Goal: Information Seeking & Learning: Learn about a topic

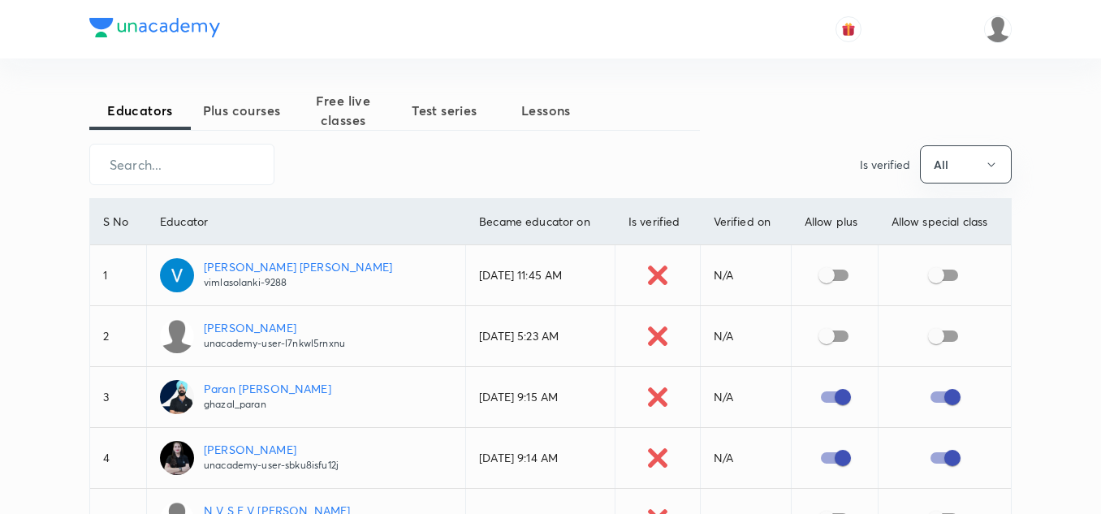
click at [268, 119] on span "Plus courses" at bounding box center [241, 110] width 101 height 19
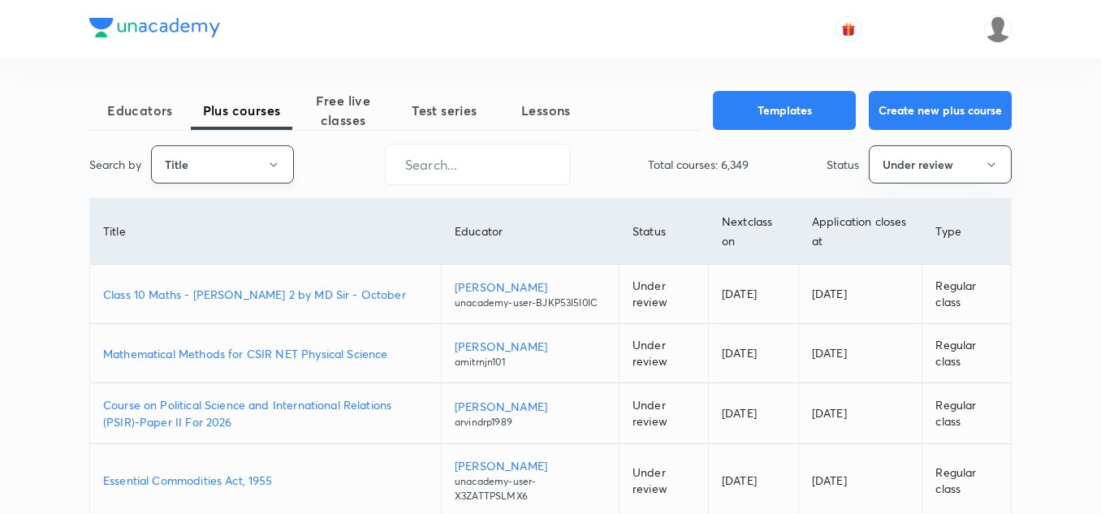
click at [265, 154] on button "Title" at bounding box center [222, 164] width 143 height 38
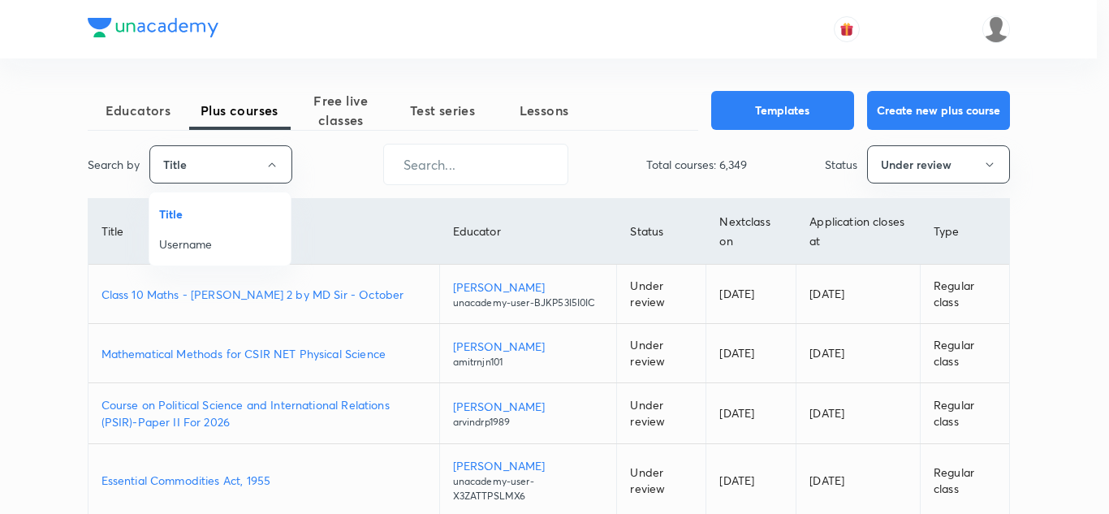
click at [442, 160] on div at bounding box center [554, 257] width 1109 height 514
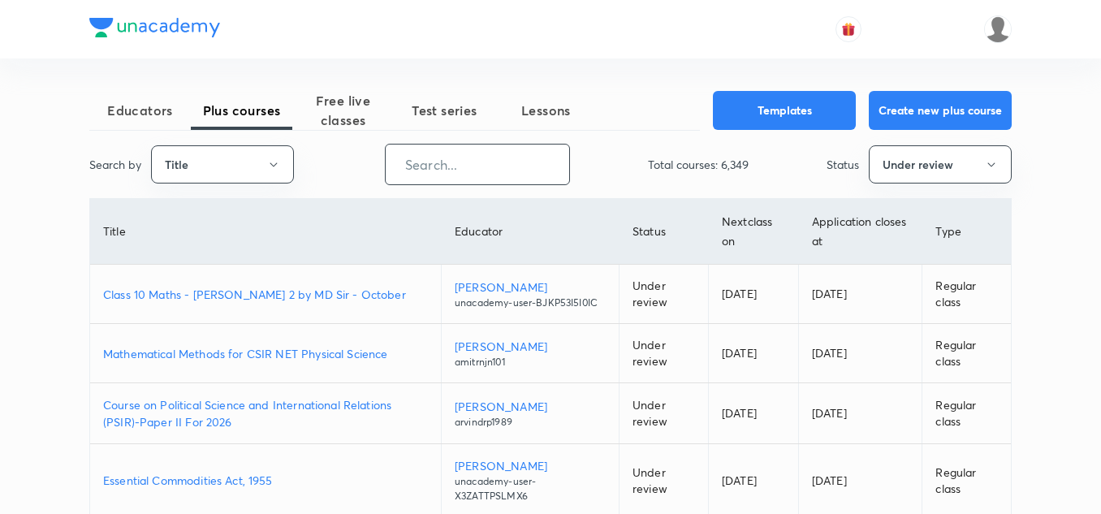
click at [442, 160] on input "text" at bounding box center [477, 164] width 183 height 41
paste input "tanejanehaofficial-9729"
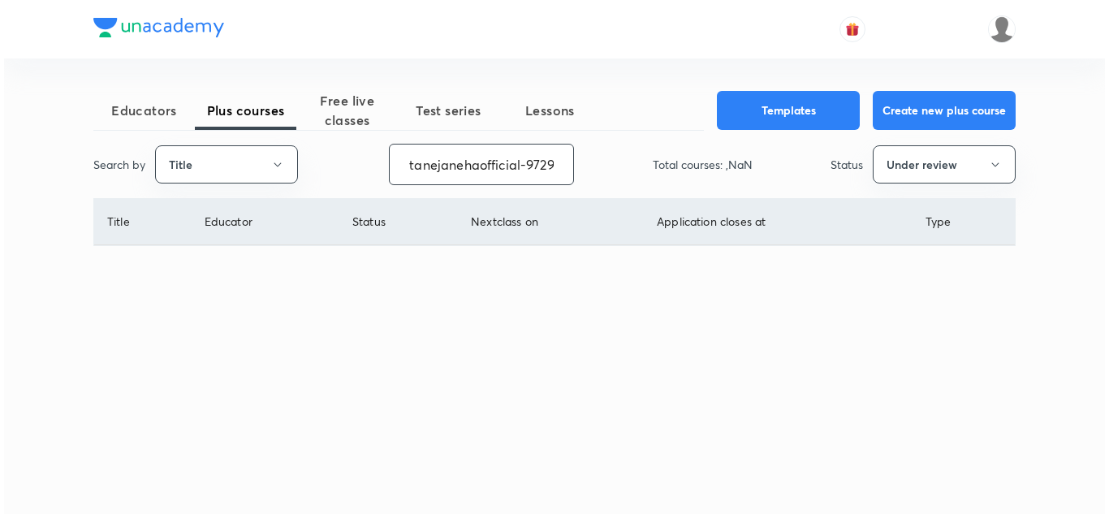
scroll to position [0, 6]
type input "tanejanehaofficial-9729"
click at [263, 166] on button "Title" at bounding box center [226, 164] width 143 height 38
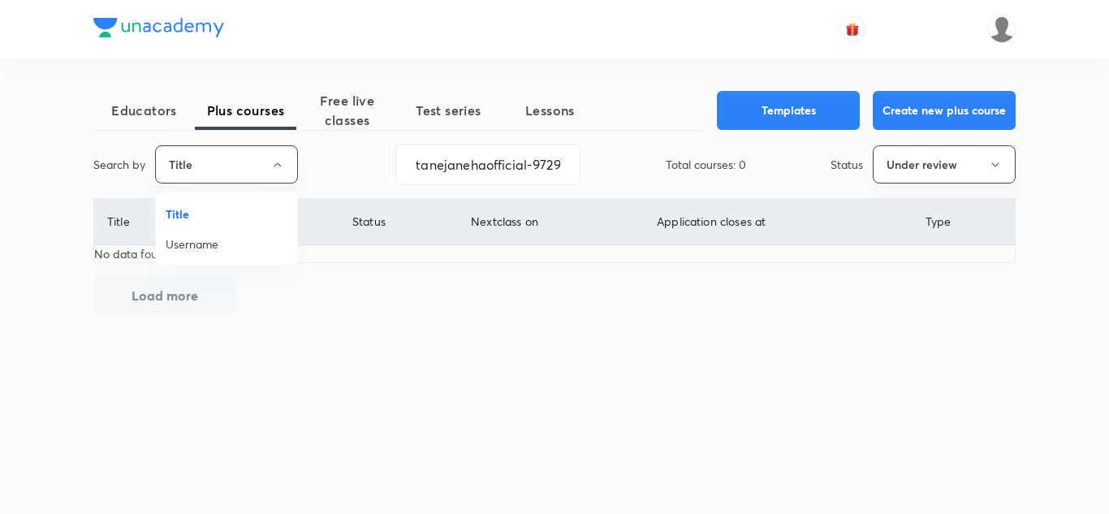
click at [245, 238] on span "Username" at bounding box center [227, 243] width 122 height 17
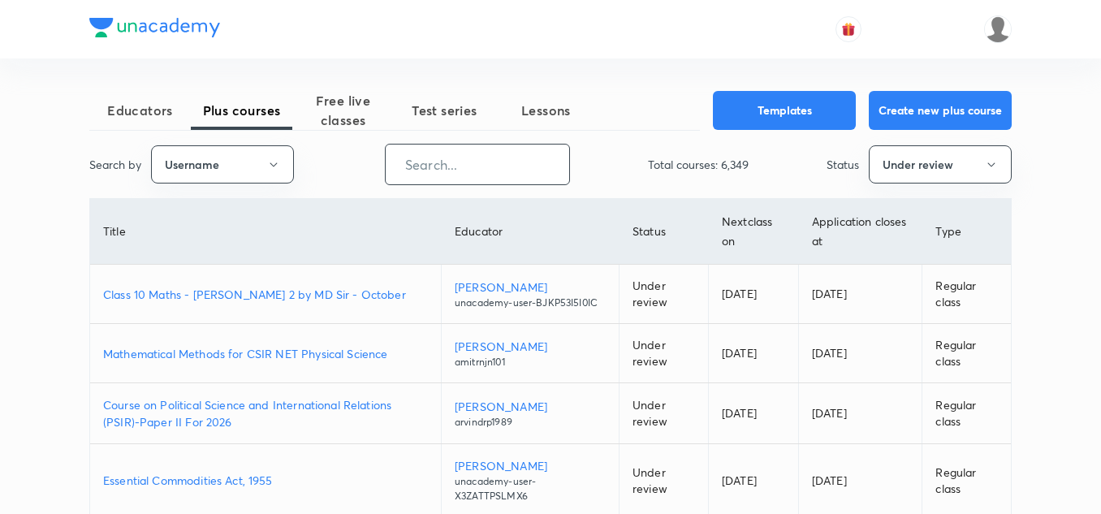
click at [437, 161] on input "text" at bounding box center [477, 164] width 183 height 41
paste input "tanejanehaofficial-9729"
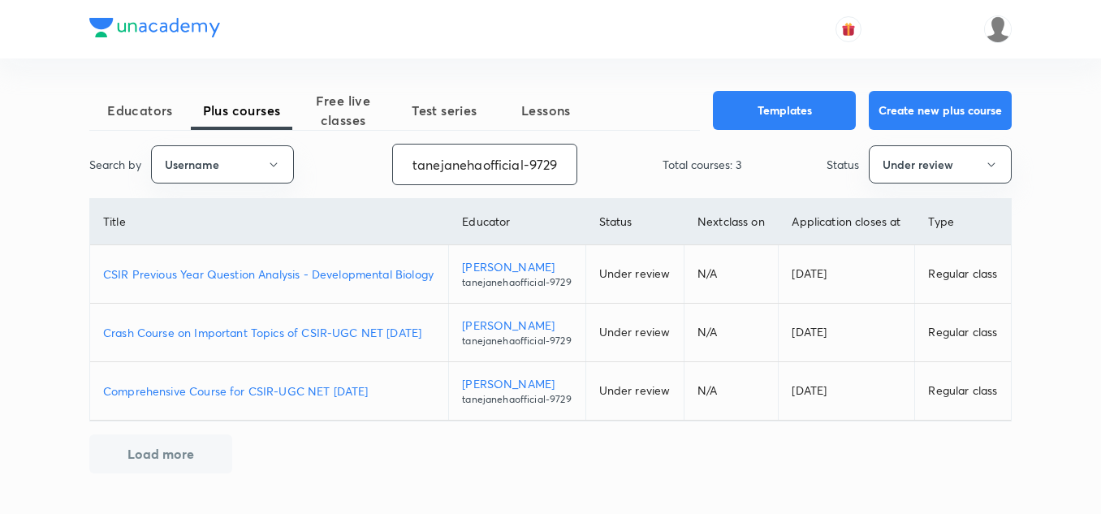
click at [523, 161] on input "tanejanehaofficial-9729" at bounding box center [484, 164] width 183 height 41
click at [463, 166] on input "tanejanehaofficial-9729" at bounding box center [484, 164] width 183 height 41
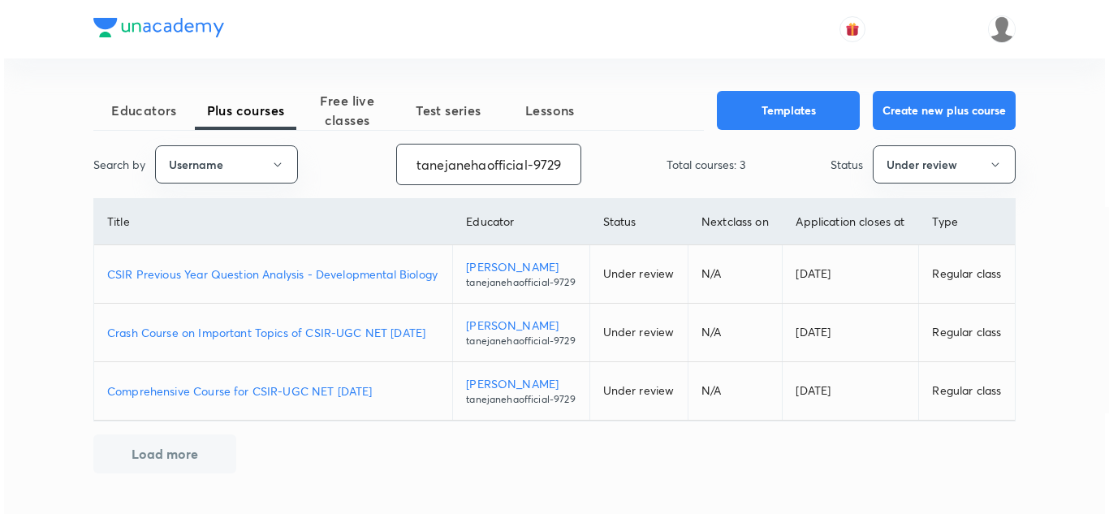
scroll to position [52, 0]
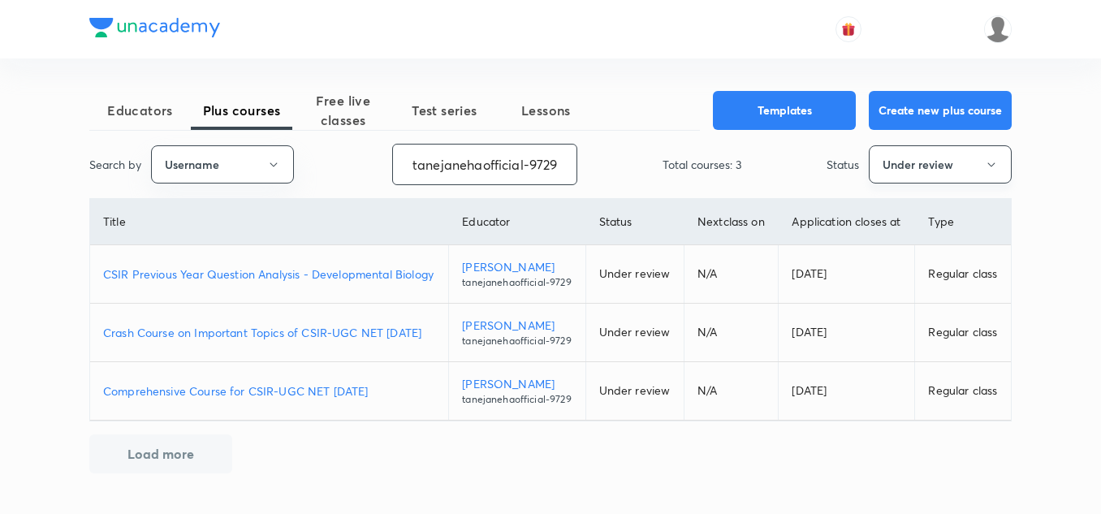
type input "tanejanehaofficial-9729"
click at [963, 145] on button "Under review" at bounding box center [939, 164] width 143 height 38
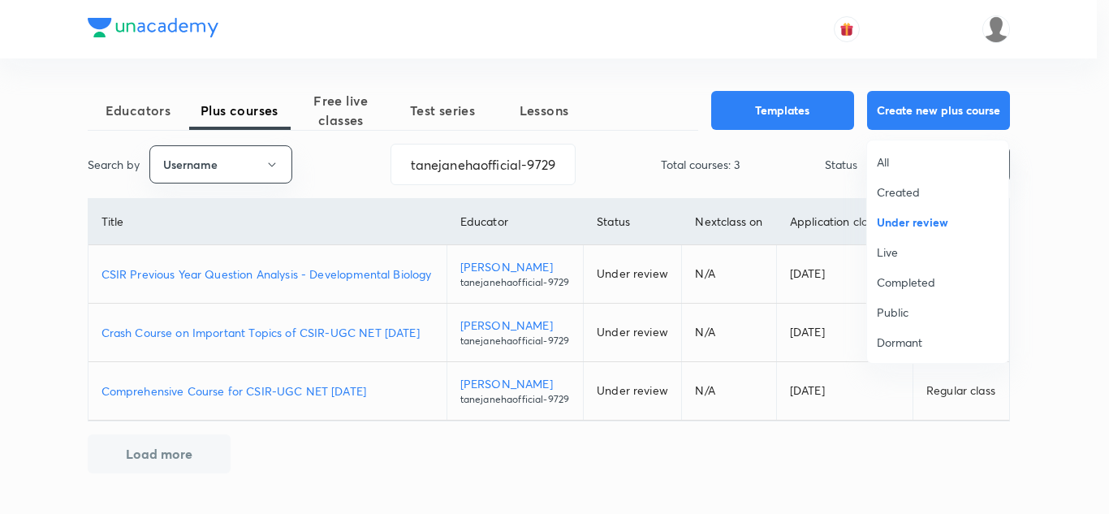
click at [903, 167] on span "All" at bounding box center [938, 161] width 122 height 17
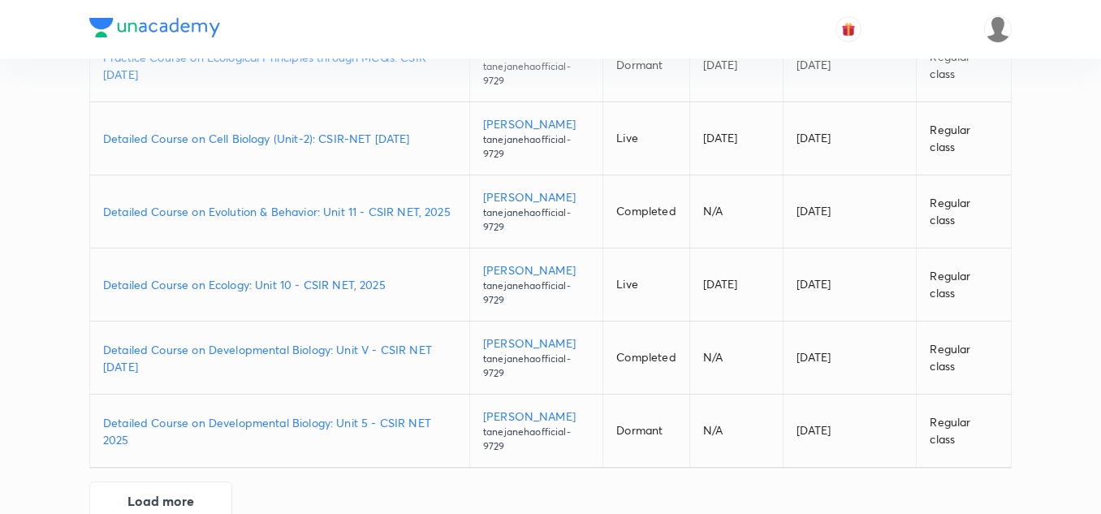
scroll to position [563, 0]
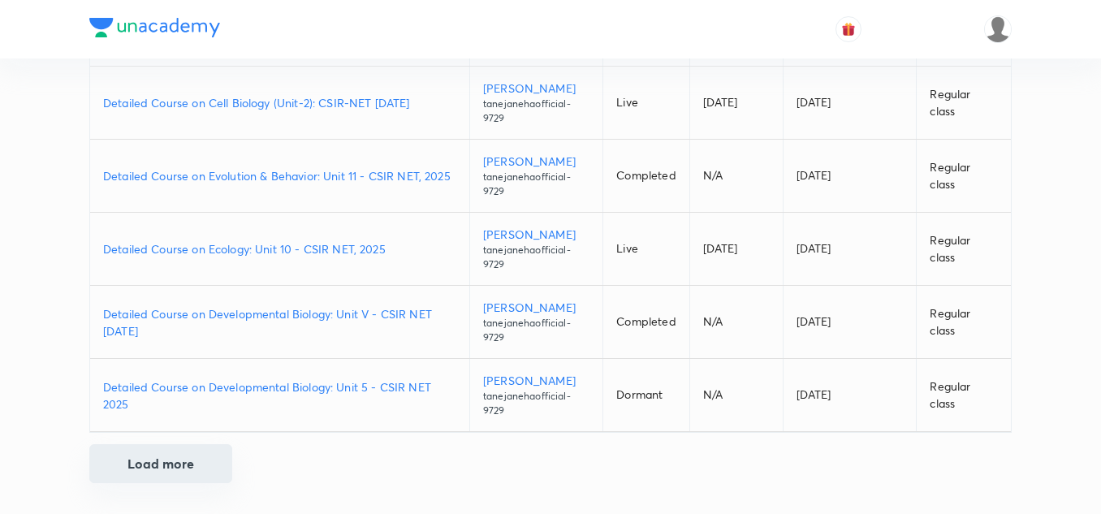
click at [183, 459] on button "Load more" at bounding box center [160, 463] width 143 height 39
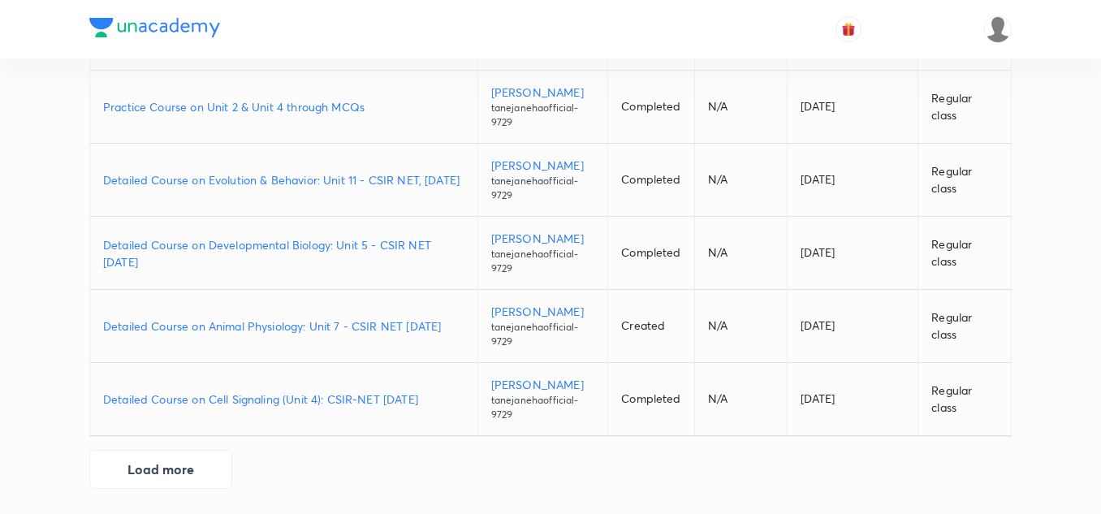
scroll to position [1294, 0]
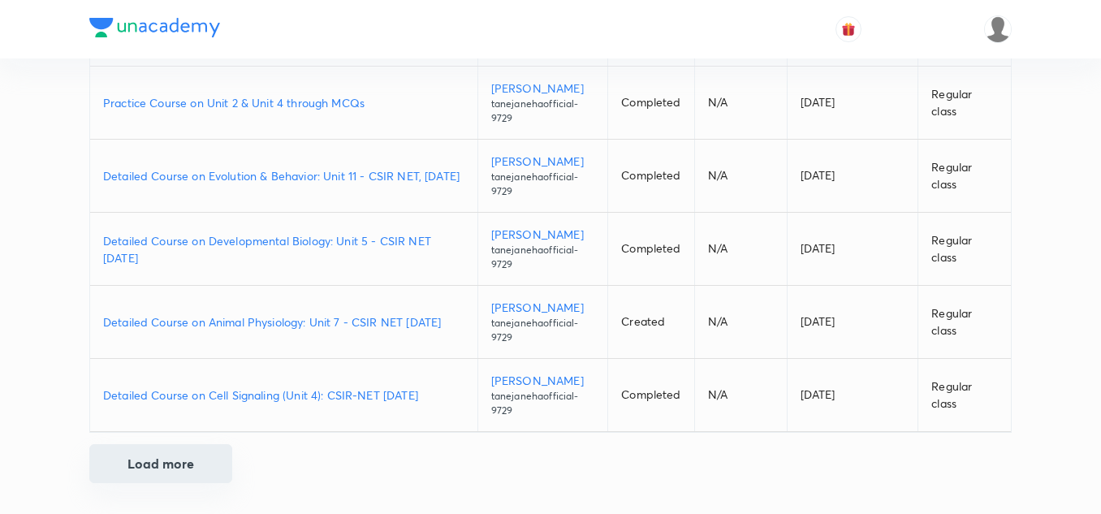
click at [172, 454] on button "Load more" at bounding box center [160, 463] width 143 height 39
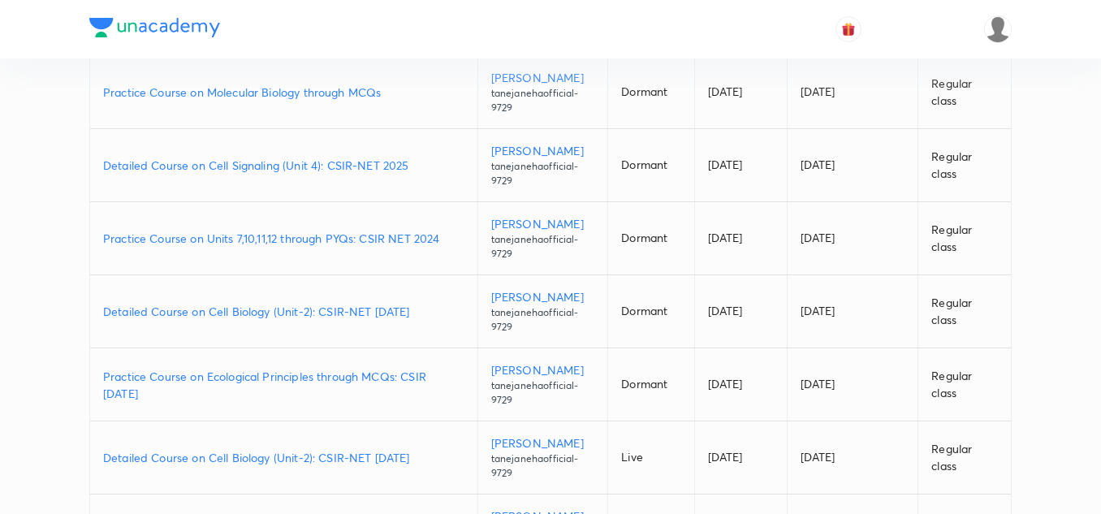
scroll to position [0, 0]
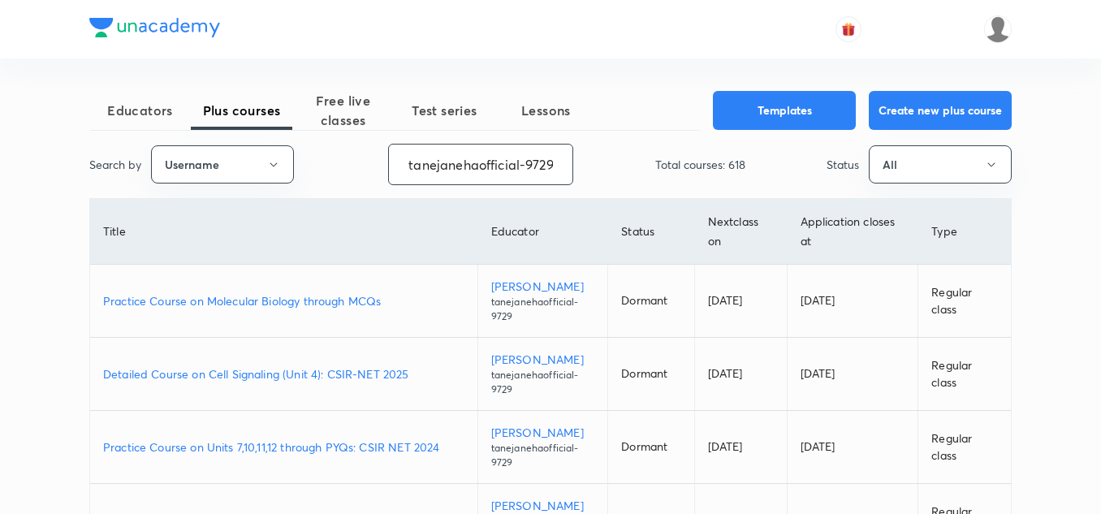
click at [409, 164] on input "tanejanehaofficial-9729" at bounding box center [480, 164] width 183 height 41
drag, startPoint x: 409, startPoint y: 164, endPoint x: 608, endPoint y: 178, distance: 199.3
click at [608, 178] on div "Search by Username tanejanehaofficial-9729 ​ Total courses: 618 Status All" at bounding box center [550, 164] width 922 height 41
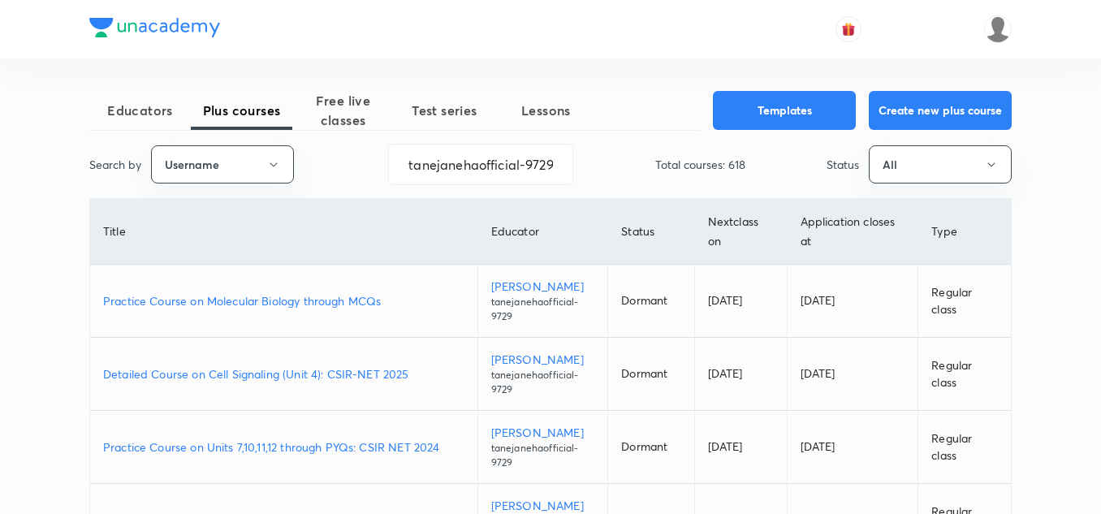
click at [608, 178] on div "Search by Username tanejanehaofficial-9729 ​ Total courses: 618 Status All" at bounding box center [550, 164] width 922 height 41
click at [408, 157] on input "tanejanehaofficial-9729" at bounding box center [480, 164] width 183 height 41
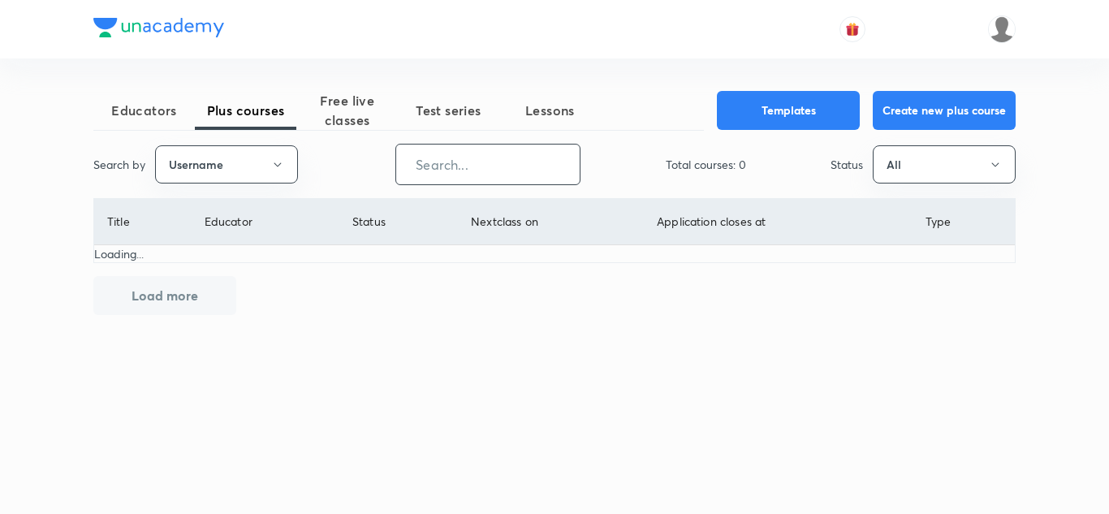
paste input "neelamverma2809"
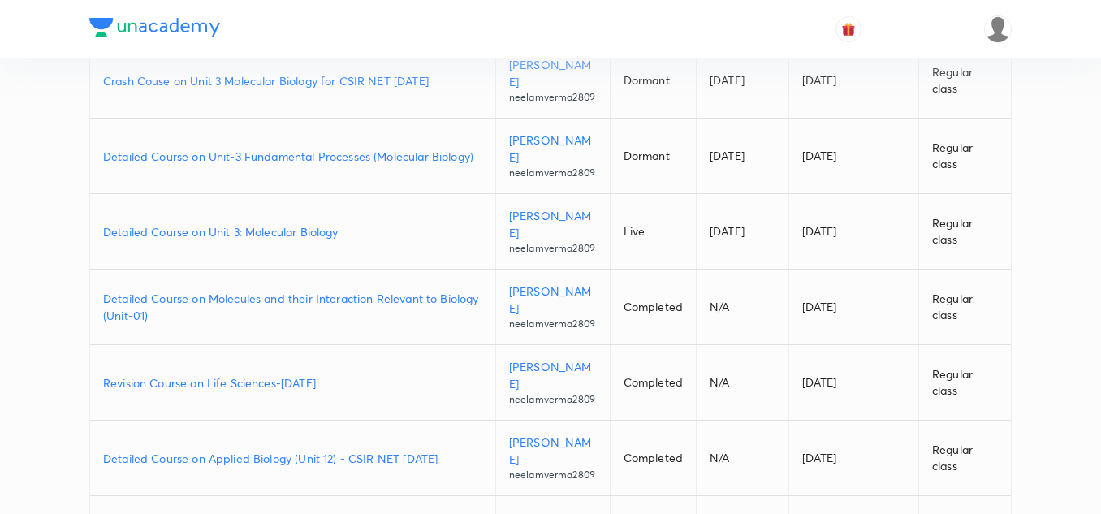
scroll to position [299, 0]
type input "neelamverma2809"
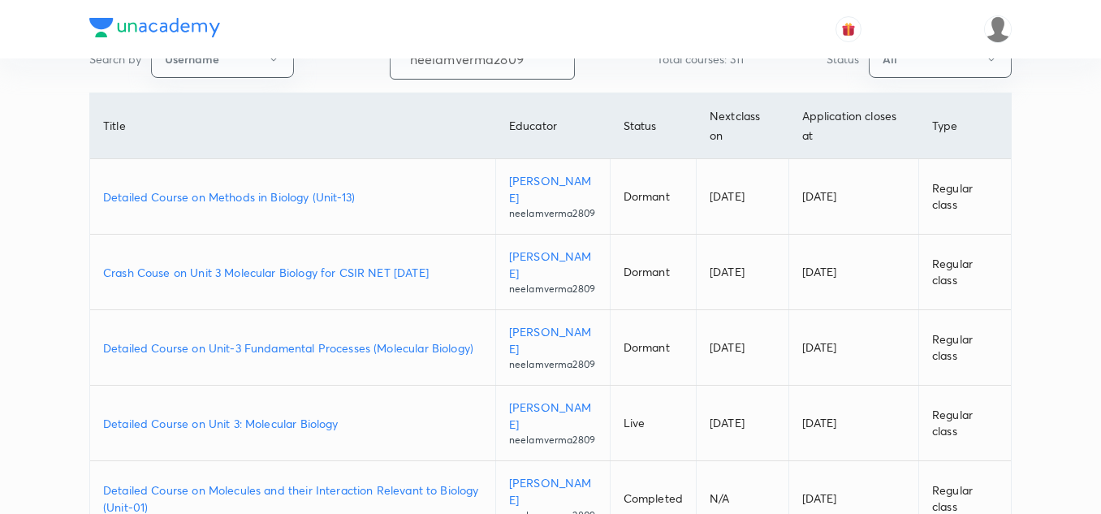
scroll to position [0, 0]
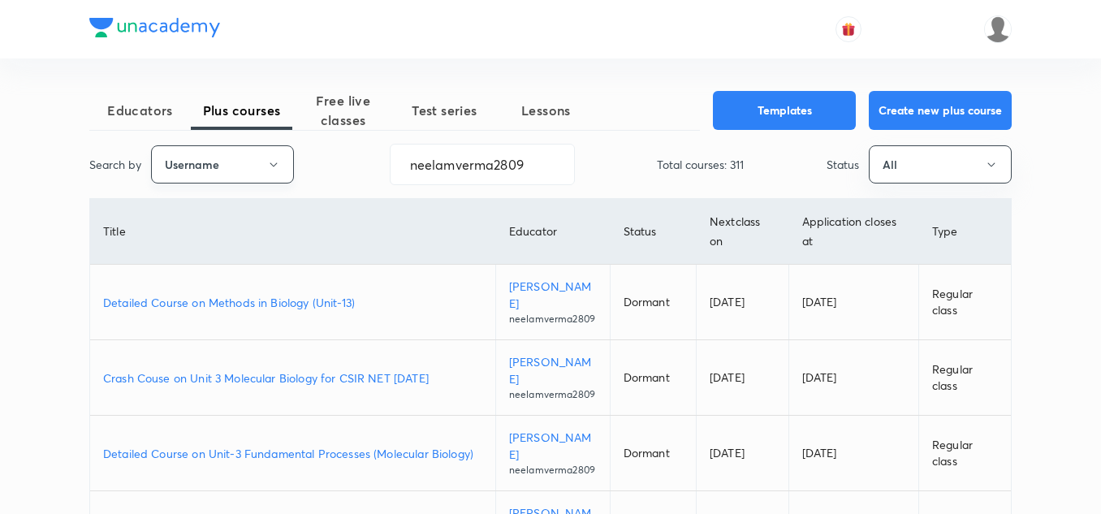
click at [269, 154] on button "Username" at bounding box center [222, 164] width 143 height 38
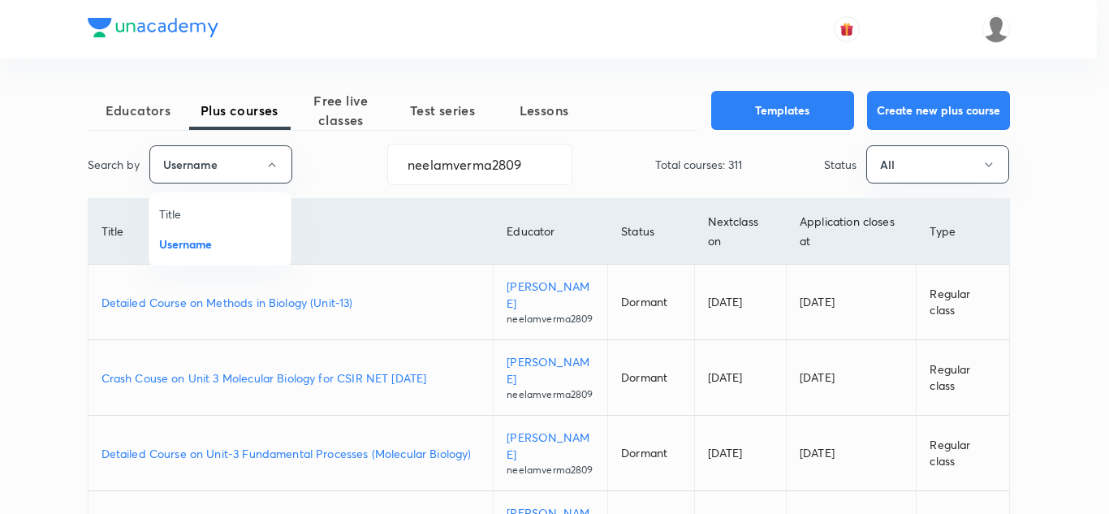
click at [239, 239] on span "Username" at bounding box center [220, 243] width 122 height 17
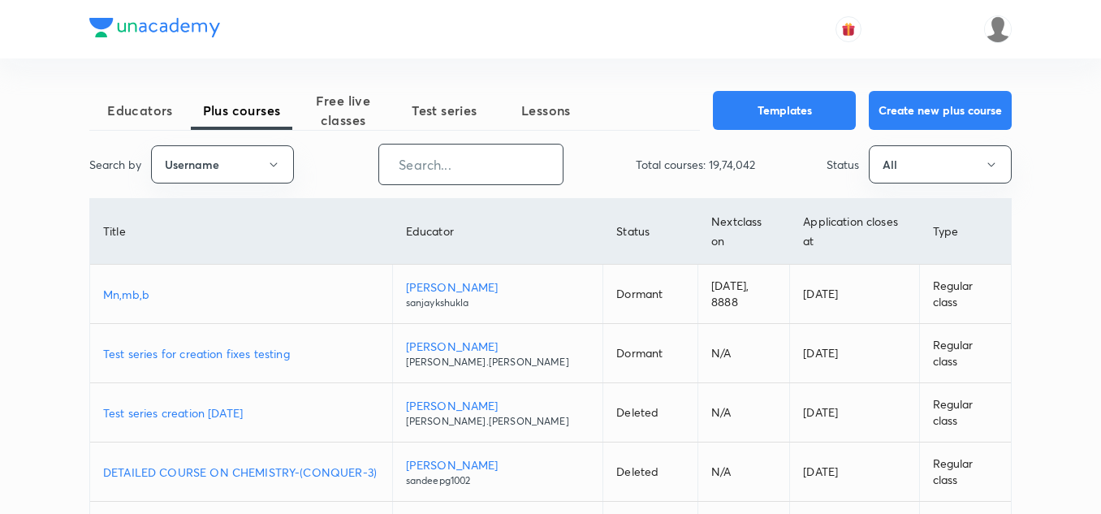
click at [463, 163] on input "text" at bounding box center [470, 164] width 183 height 41
paste input "ravi_mittal"
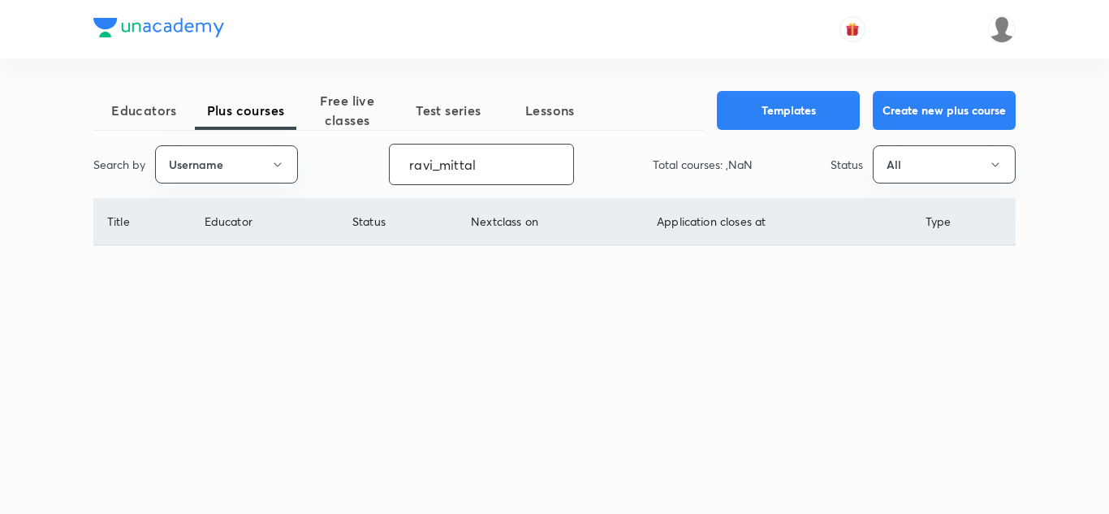
type input "ravi_mittal"
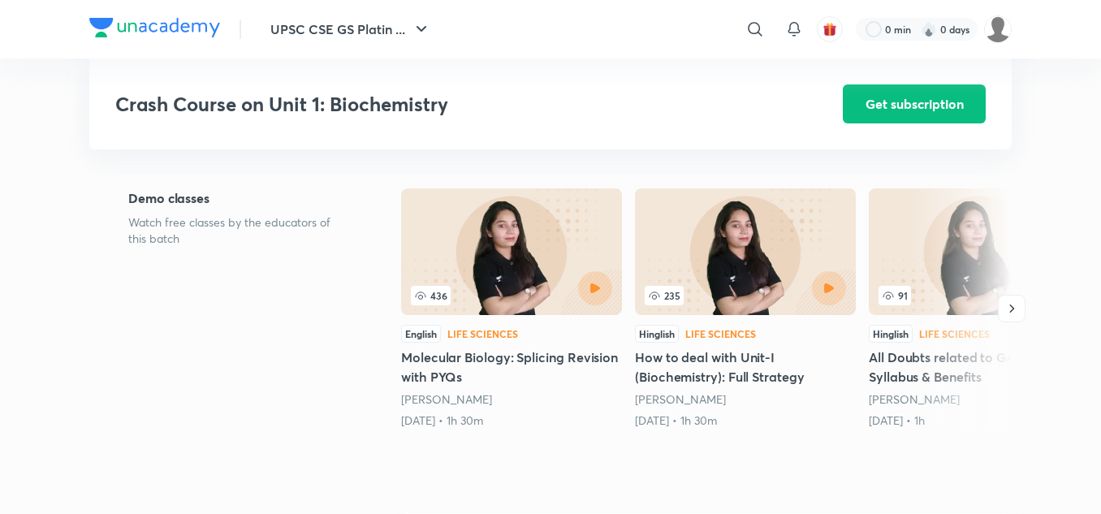
click at [384, 36] on button "UPSC CSE GS Platin ..." at bounding box center [351, 29] width 180 height 32
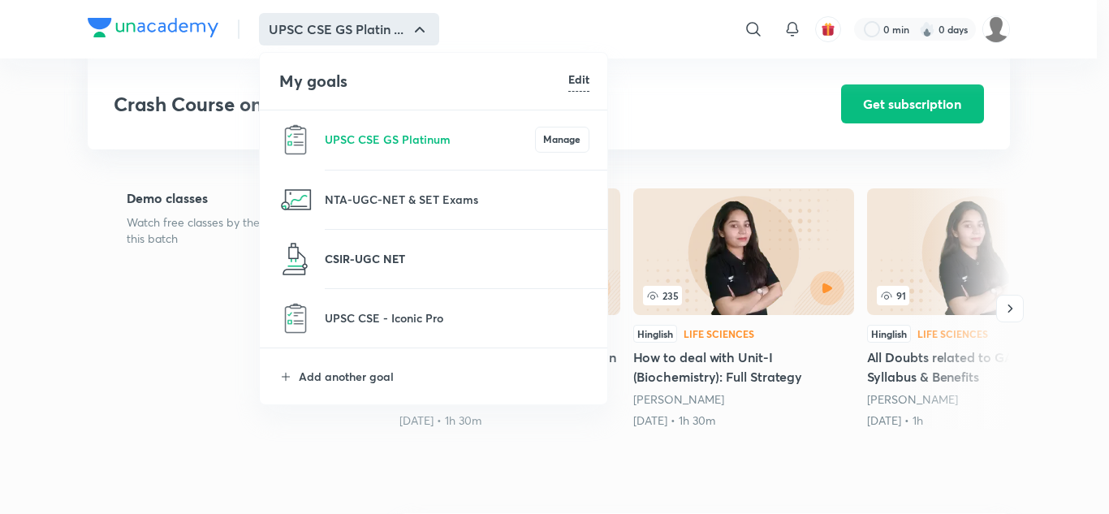
click at [390, 256] on p "CSIR-UGC NET" at bounding box center [457, 258] width 265 height 17
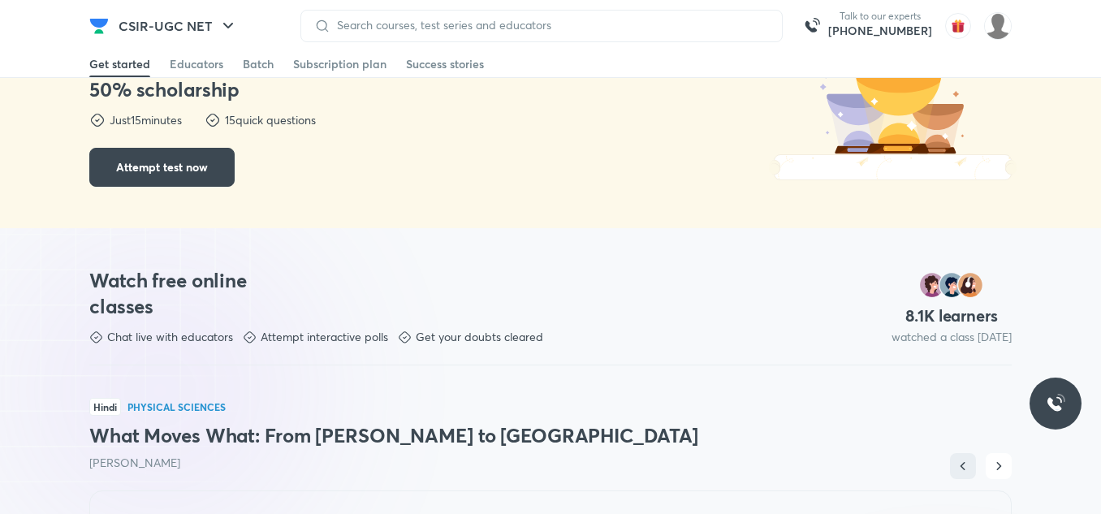
scroll to position [752, 0]
click at [1005, 28] on img at bounding box center [998, 26] width 28 height 28
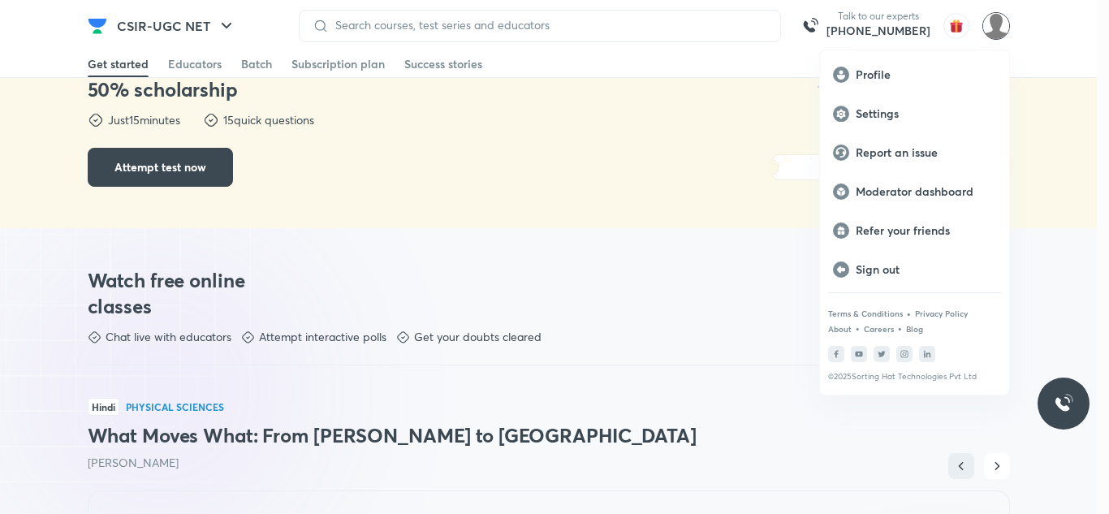
click at [682, 268] on div at bounding box center [554, 257] width 1109 height 514
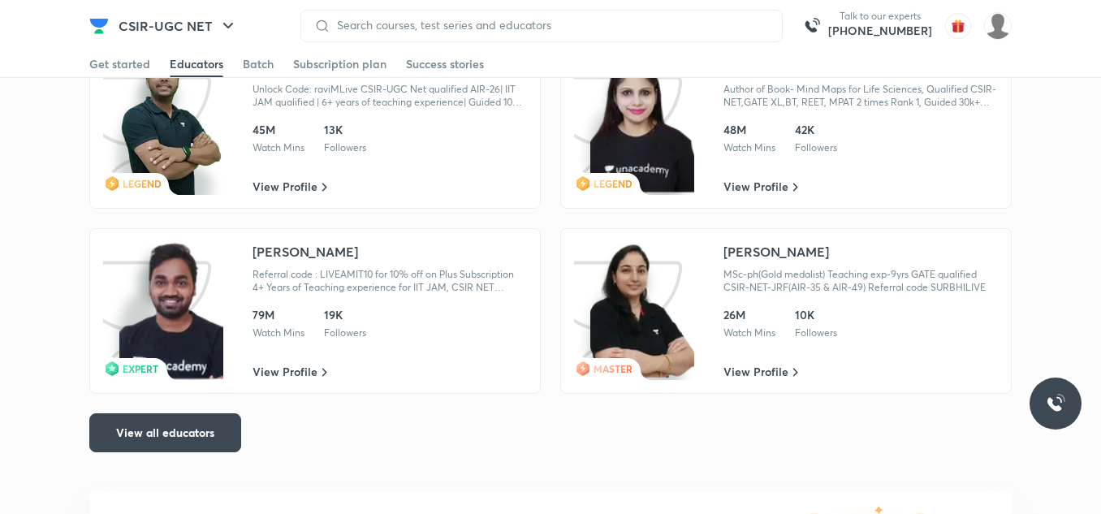
scroll to position [2789, 0]
click at [260, 53] on link "Batch" at bounding box center [258, 64] width 31 height 26
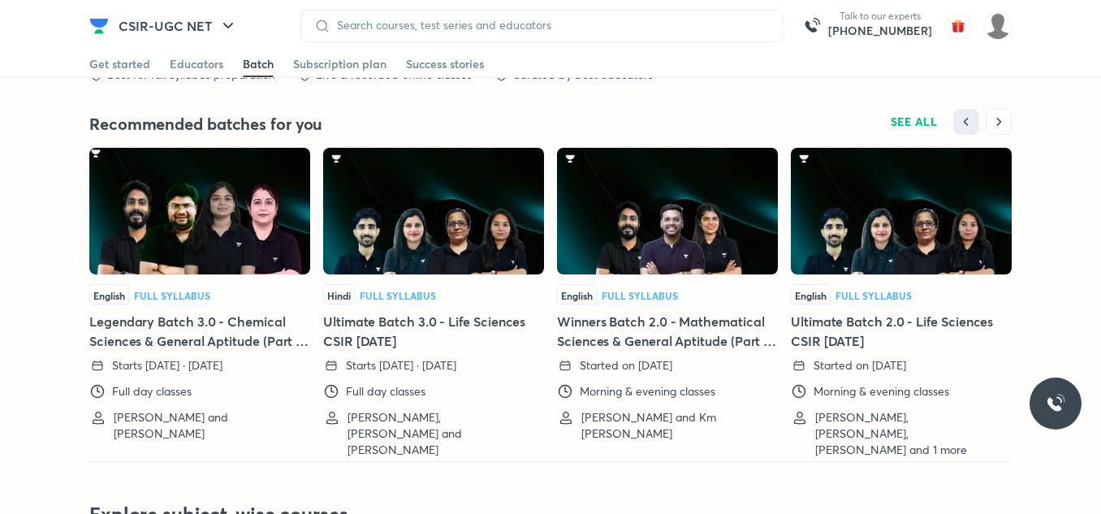
scroll to position [3614, 0]
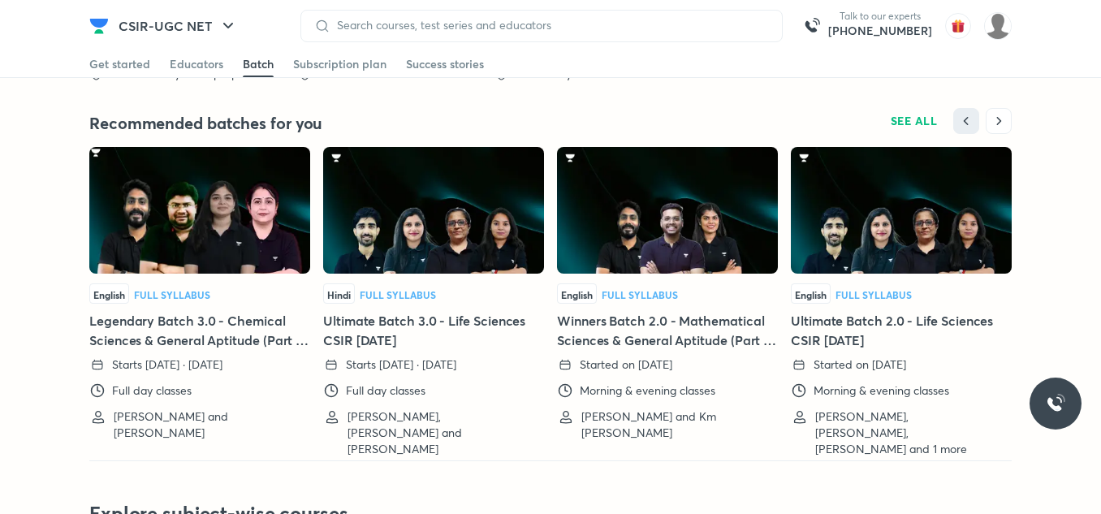
click at [252, 272] on img at bounding box center [199, 210] width 221 height 127
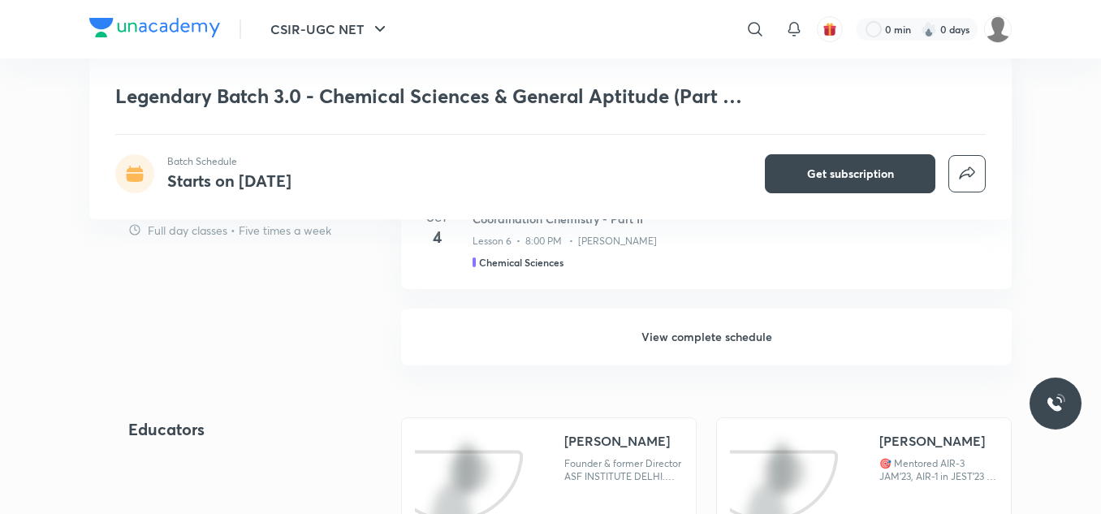
scroll to position [1382, 0]
click at [716, 330] on h6 "View complete schedule" at bounding box center [706, 338] width 610 height 57
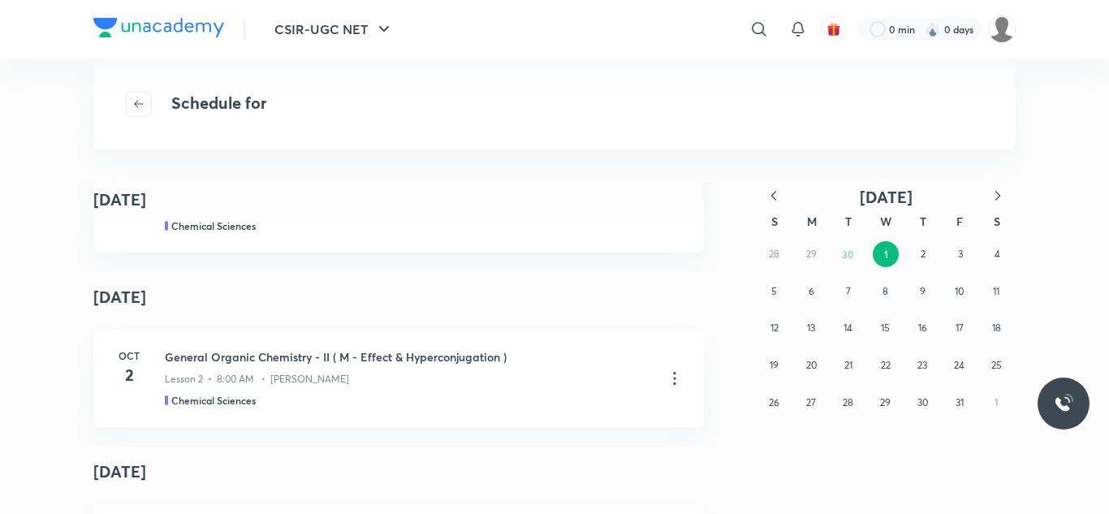
scroll to position [253, 0]
click at [556, 355] on h3 "General Organic Chemistry - II ( M - Effect & Hyperconjugation )" at bounding box center [408, 355] width 487 height 17
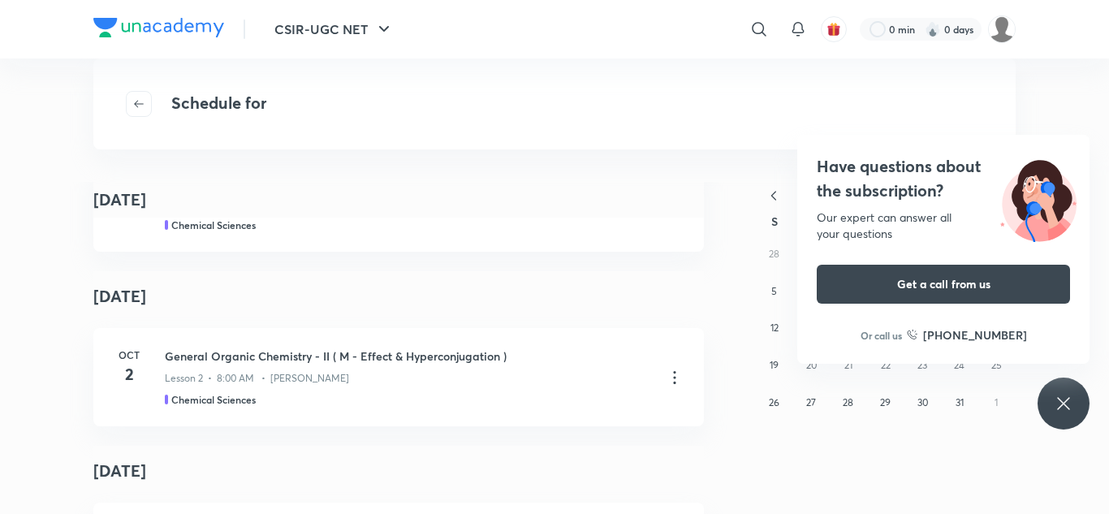
click at [1057, 397] on icon at bounding box center [1062, 403] width 19 height 19
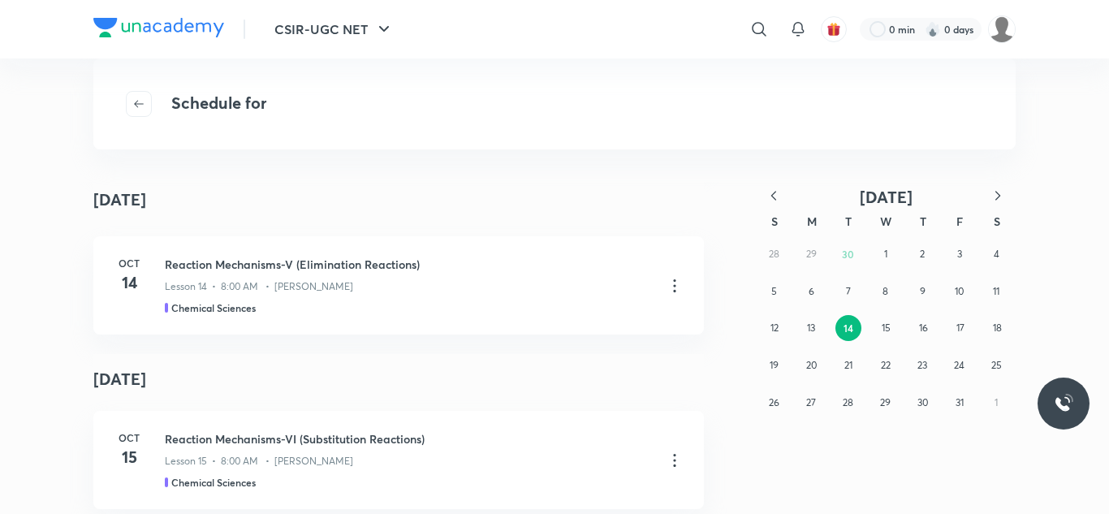
scroll to position [3146, 0]
click at [924, 410] on button "30" at bounding box center [922, 403] width 26 height 26
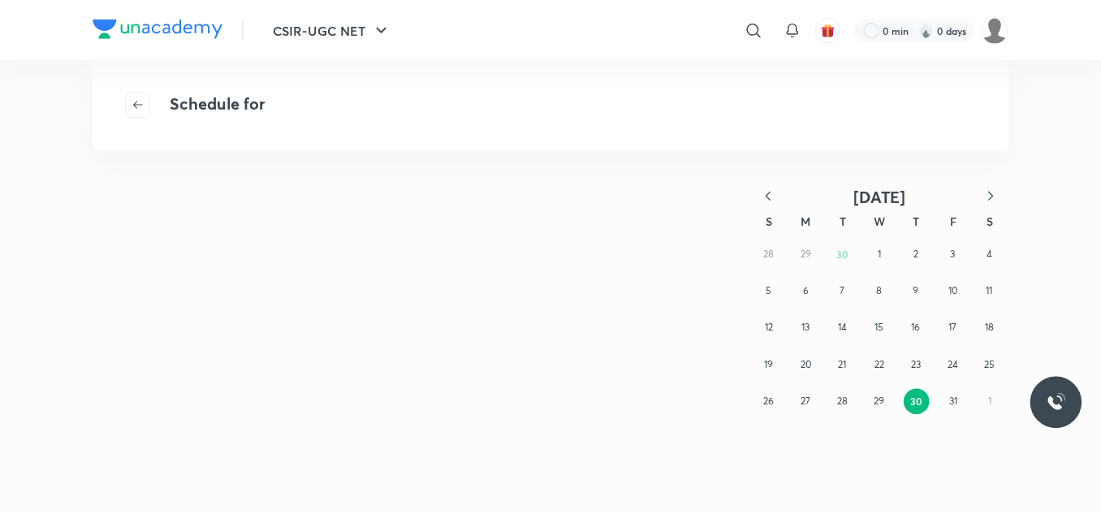
scroll to position [0, 0]
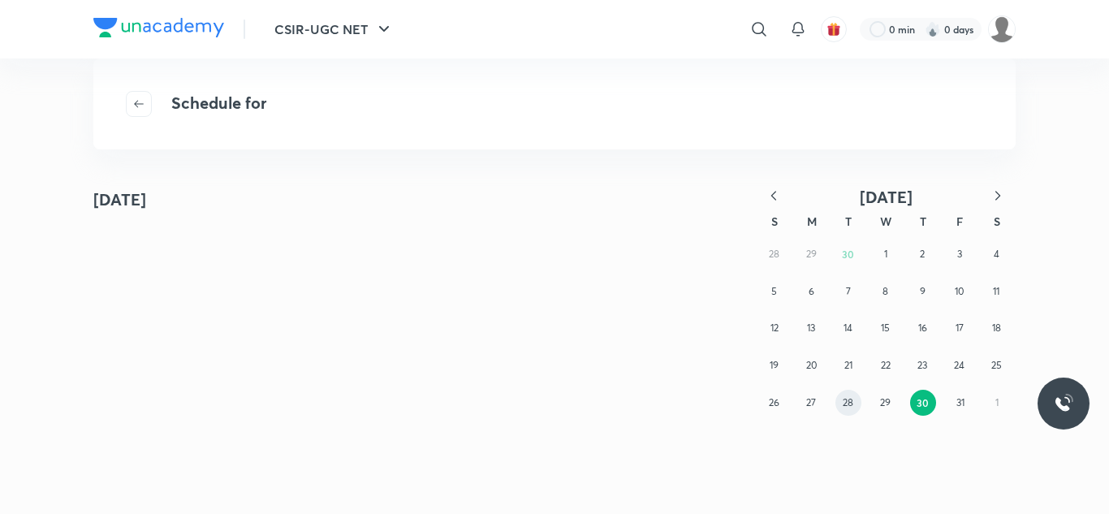
click at [847, 396] on abbr "28" at bounding box center [847, 402] width 11 height 12
click at [997, 355] on button "25" at bounding box center [996, 365] width 26 height 26
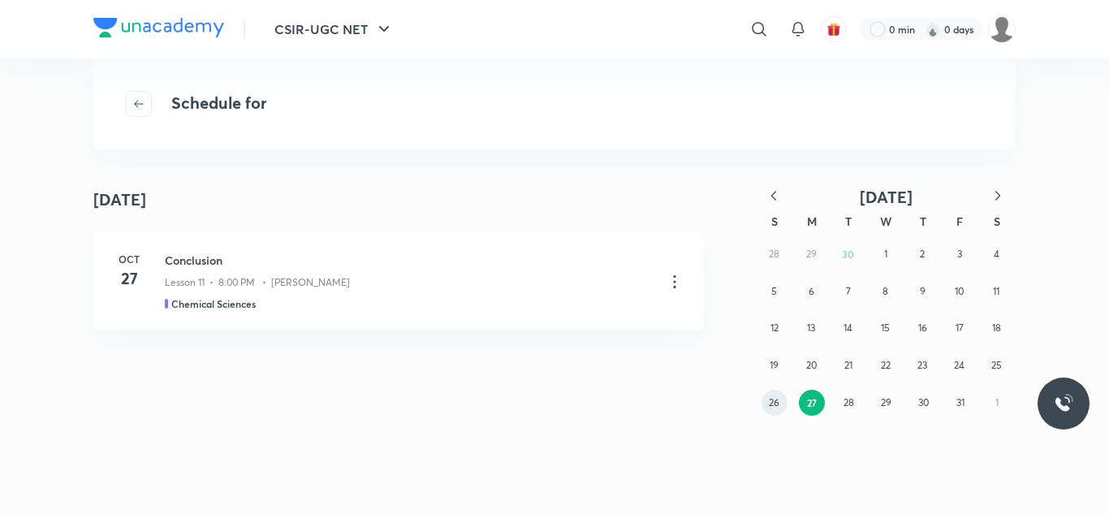
click at [778, 405] on abbr "26" at bounding box center [774, 402] width 11 height 12
click at [1002, 360] on button "25" at bounding box center [996, 365] width 26 height 26
click at [958, 360] on abbr "24" at bounding box center [959, 365] width 11 height 12
click at [141, 98] on icon "button" at bounding box center [138, 103] width 13 height 13
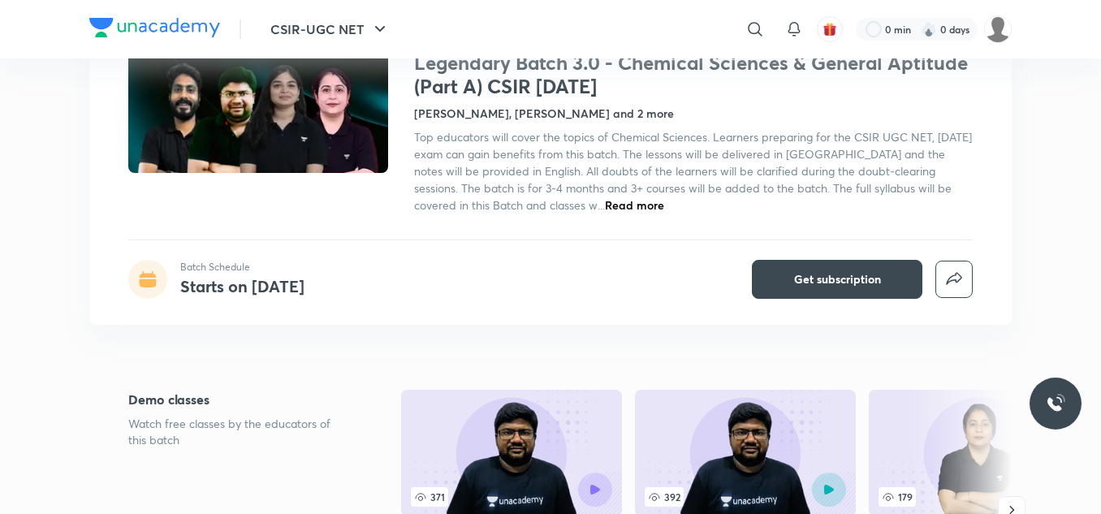
scroll to position [143, 0]
click at [512, 196] on div "Top educators will cover the topics of Chemical Sciences. Learners preparing fo…" at bounding box center [693, 169] width 558 height 85
click at [605, 203] on span "Read more" at bounding box center [634, 203] width 59 height 15
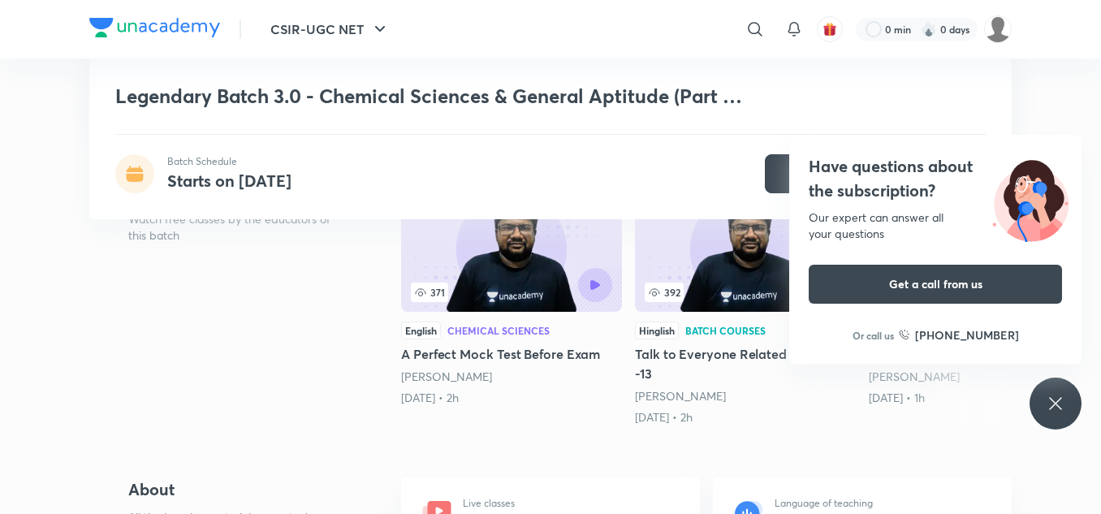
scroll to position [363, 0]
click at [1054, 402] on icon at bounding box center [1055, 403] width 12 height 12
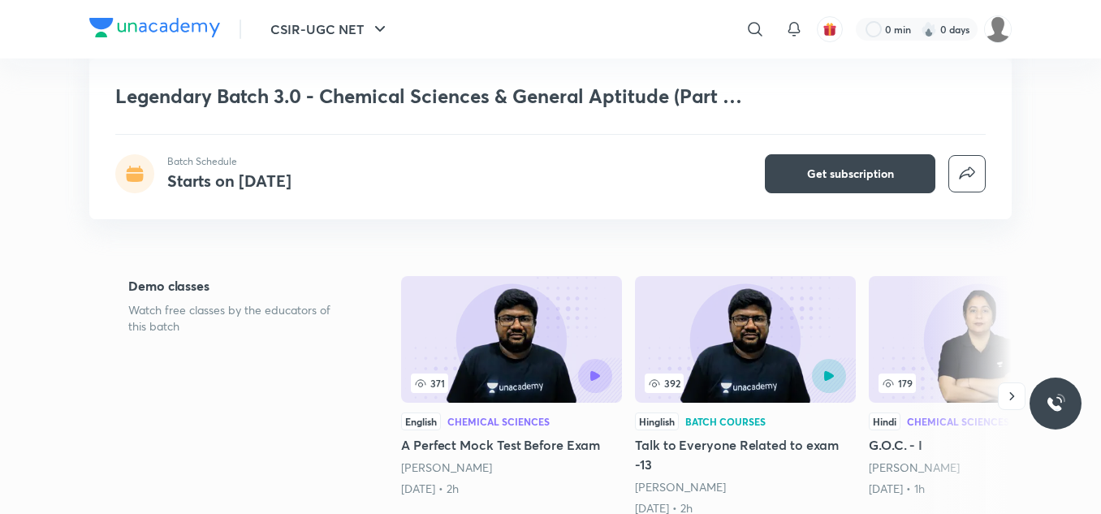
scroll to position [272, 0]
click at [1011, 389] on icon "button" at bounding box center [1011, 397] width 16 height 16
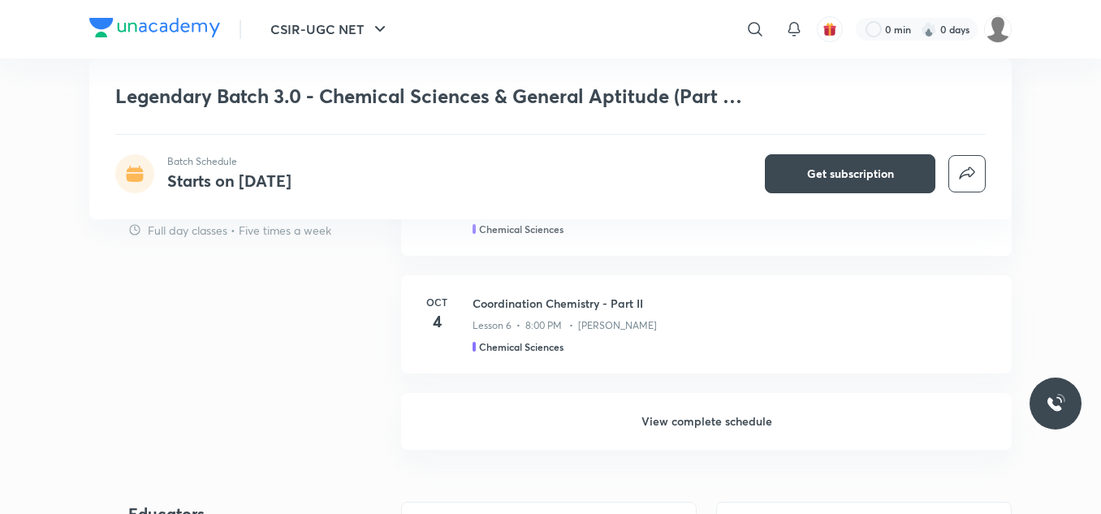
scroll to position [1346, 0]
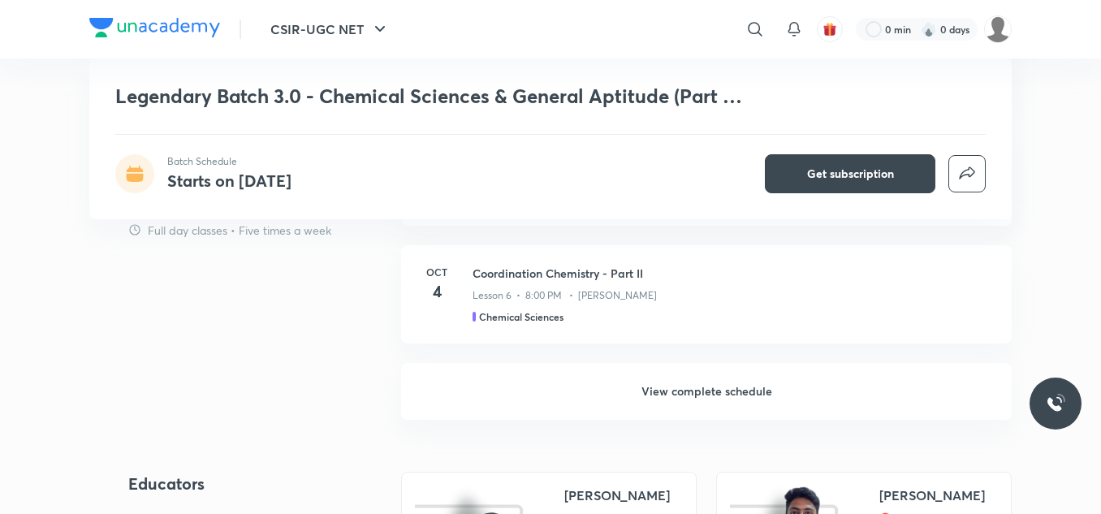
click at [799, 386] on h6 "View complete schedule" at bounding box center [706, 391] width 610 height 57
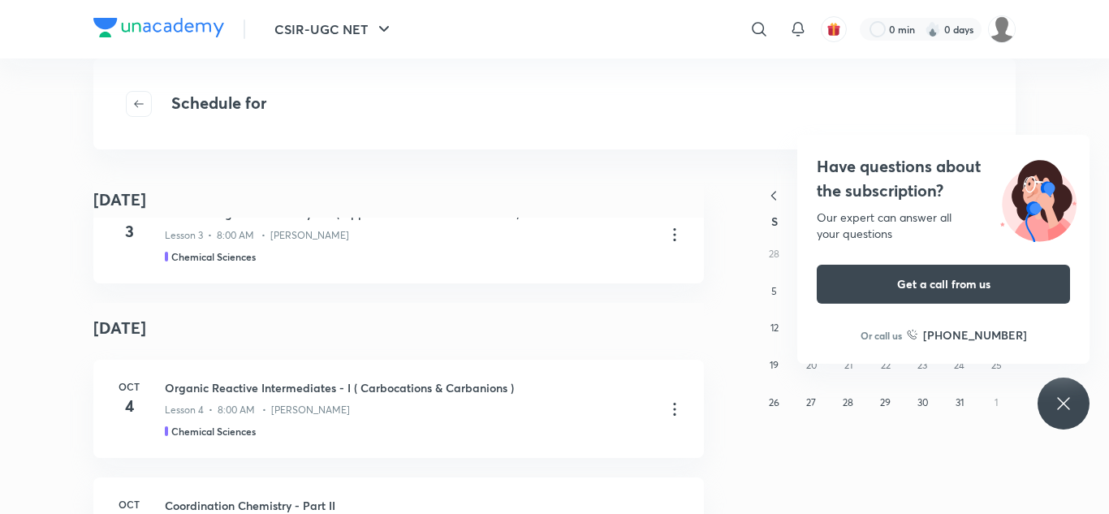
scroll to position [571, 0]
click at [1057, 414] on div "Have questions about the subscription? Our expert can answer all your questions…" at bounding box center [1063, 403] width 52 height 52
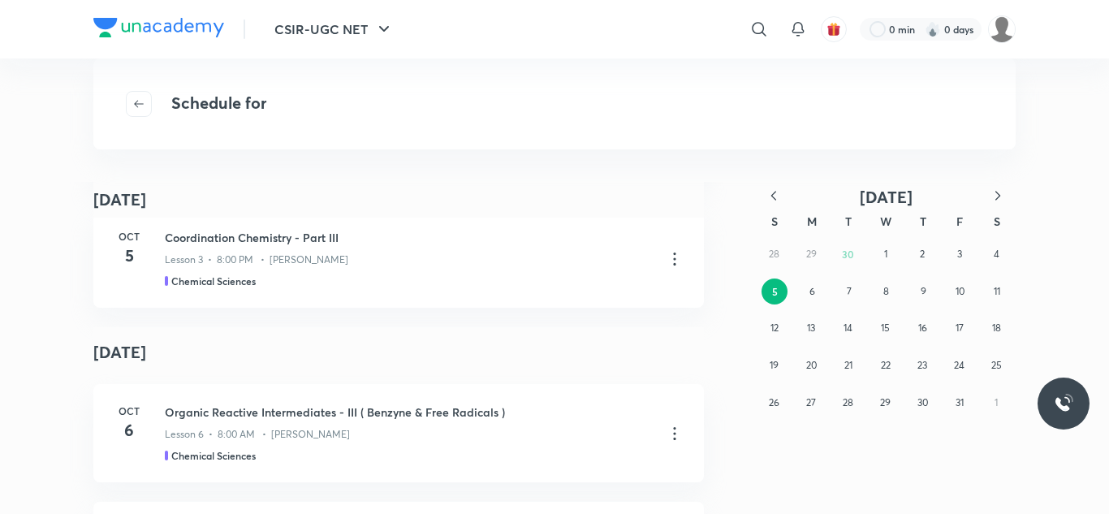
scroll to position [1130, 0]
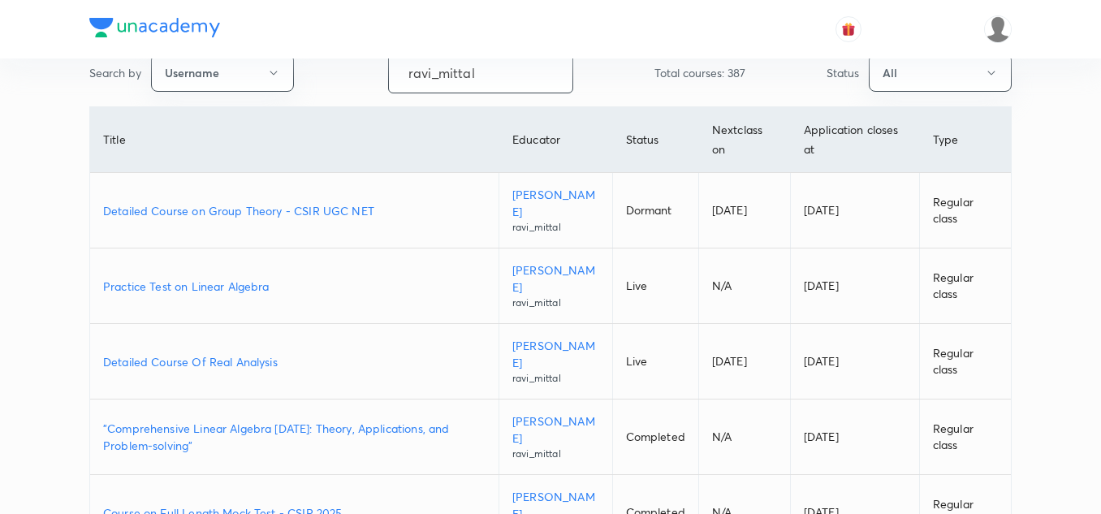
scroll to position [93, 0]
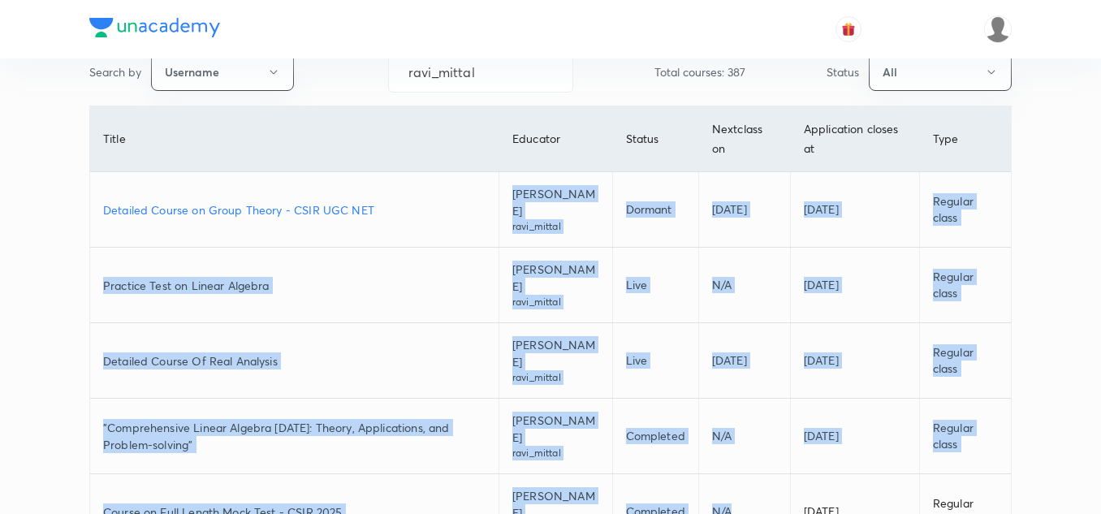
drag, startPoint x: 446, startPoint y: 237, endPoint x: 743, endPoint y: 515, distance: 407.1
click at [743, 513] on html "Educators Plus courses Free live classes Test series Lessons Templates Create n…" at bounding box center [550, 457] width 1101 height 1101
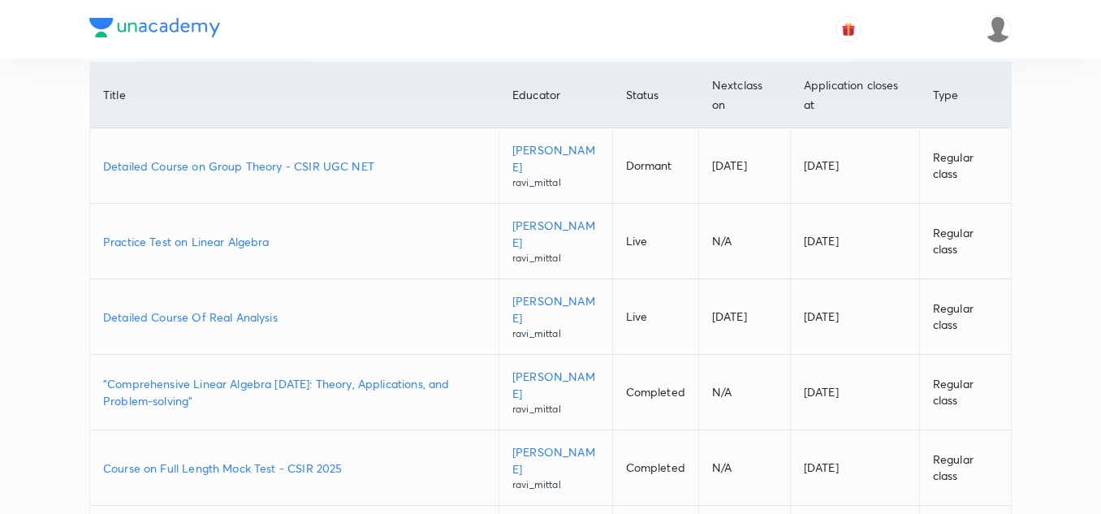
click at [1039, 235] on div "Educators Plus courses Free live classes Test series Lessons Templates Create n…" at bounding box center [550, 414] width 1101 height 1101
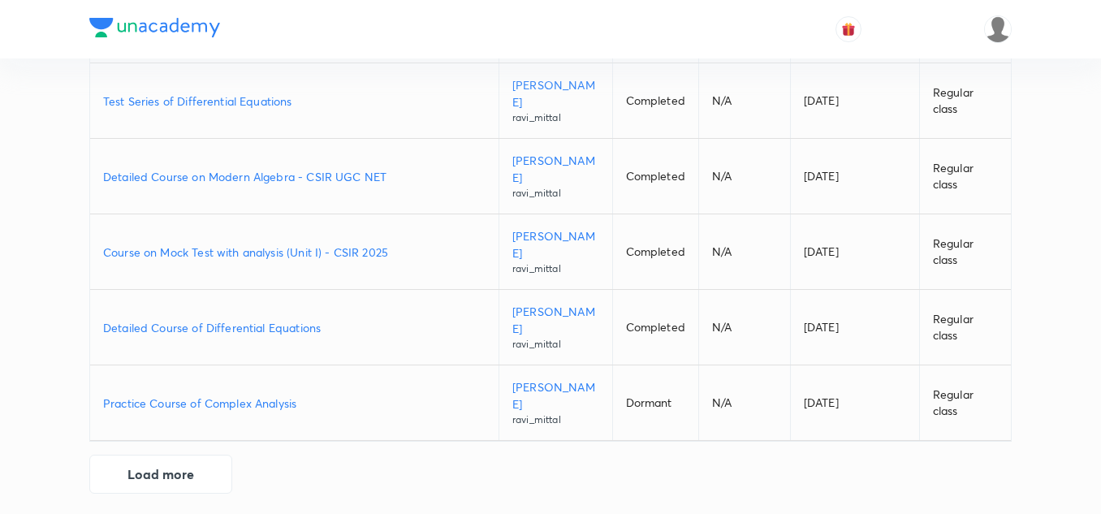
scroll to position [588, 0]
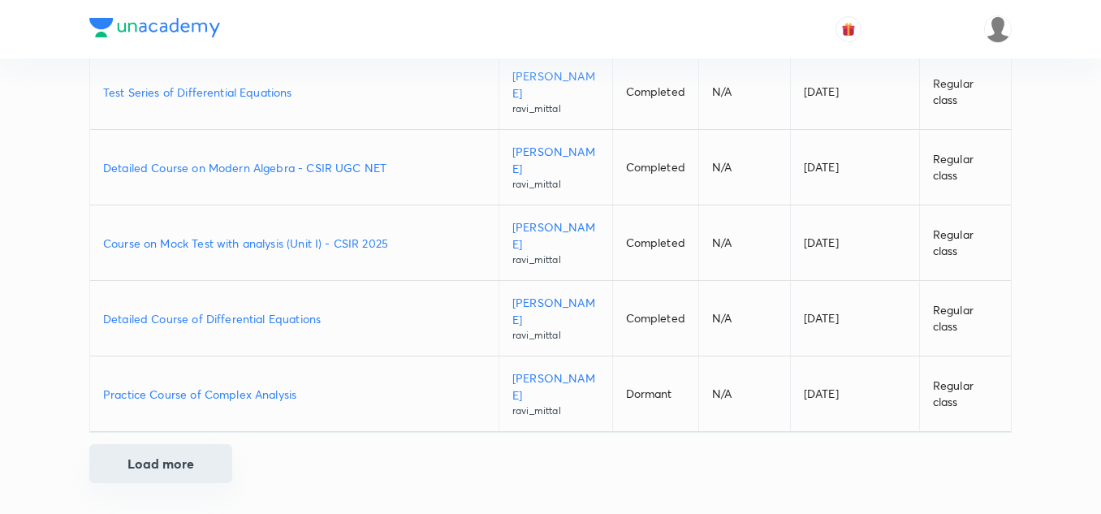
click at [179, 463] on button "Load more" at bounding box center [160, 463] width 143 height 39
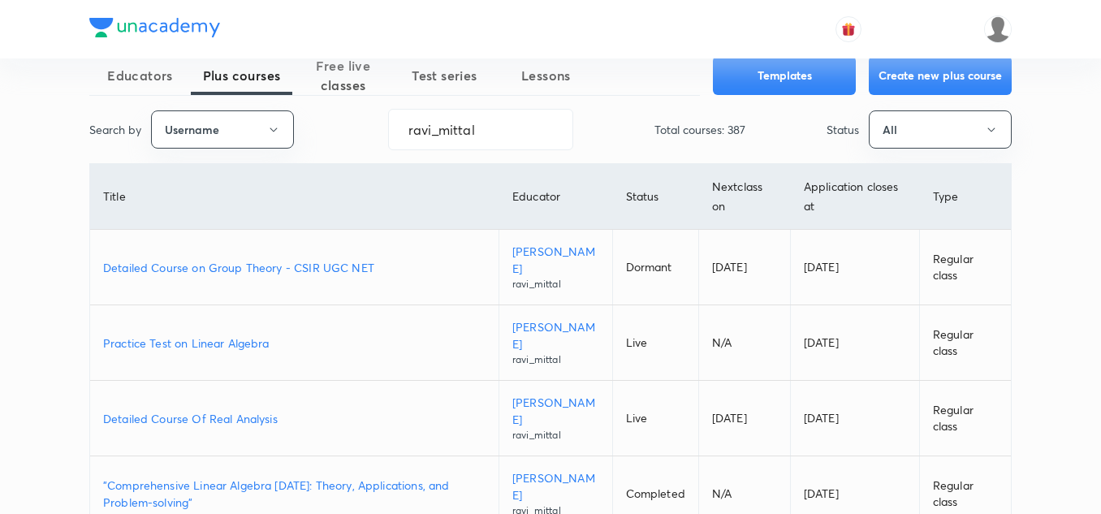
scroll to position [0, 0]
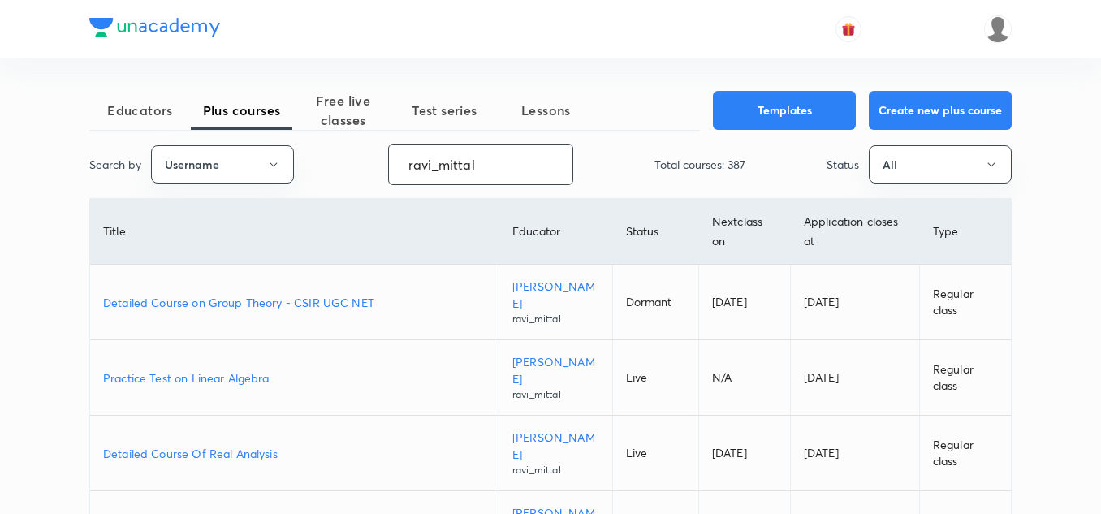
click at [530, 173] on input "ravi_mittal" at bounding box center [480, 164] width 183 height 41
drag, startPoint x: 530, startPoint y: 173, endPoint x: 413, endPoint y: 170, distance: 116.9
drag, startPoint x: 413, startPoint y: 170, endPoint x: 327, endPoint y: 185, distance: 87.3
click at [489, 162] on input "ravi_mittal" at bounding box center [480, 164] width 183 height 41
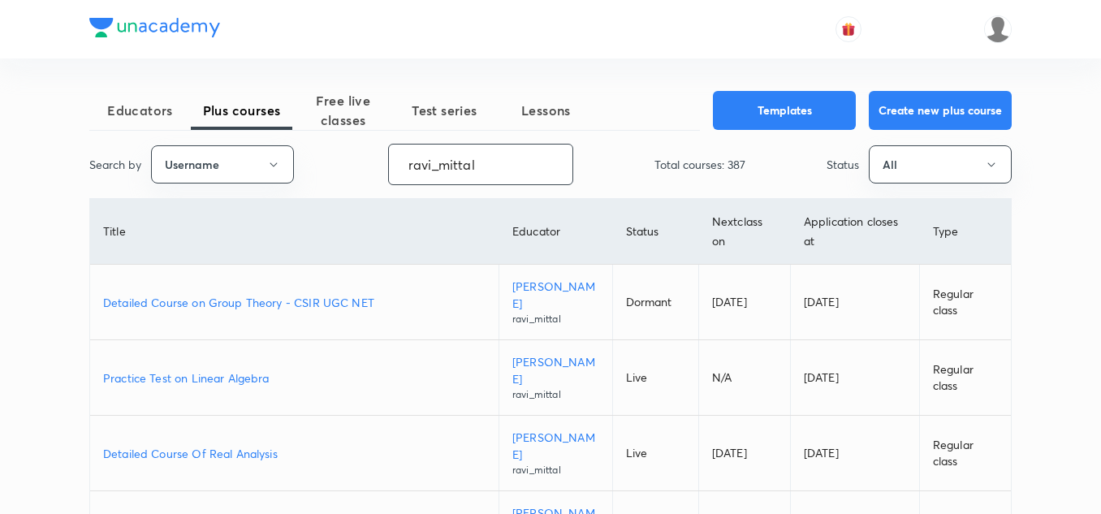
drag, startPoint x: 489, startPoint y: 162, endPoint x: 413, endPoint y: 147, distance: 77.8
click at [413, 147] on input "ravi_mittal" at bounding box center [480, 164] width 183 height 41
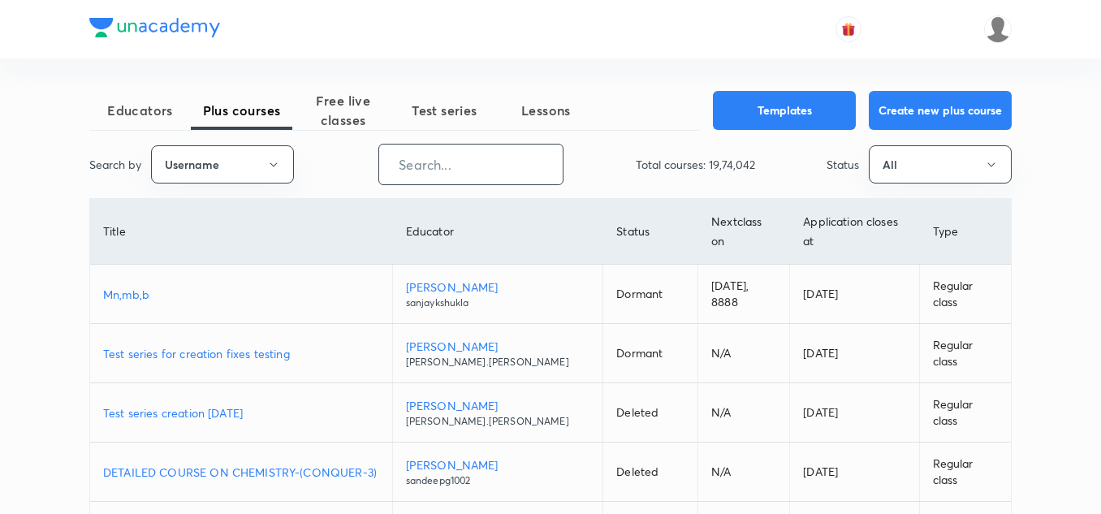
paste input "LekhanshuSingh"
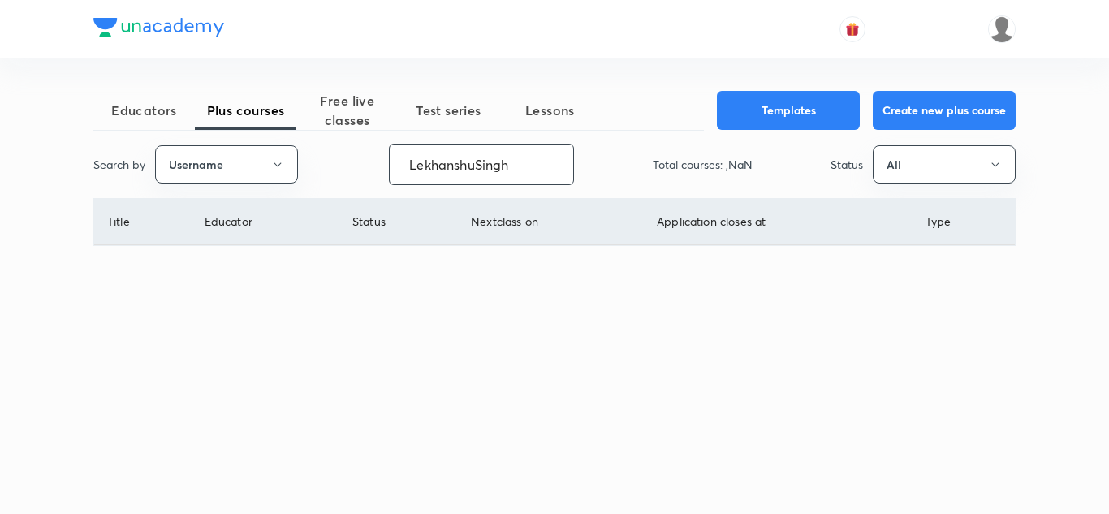
type input "LekhanshuSingh"
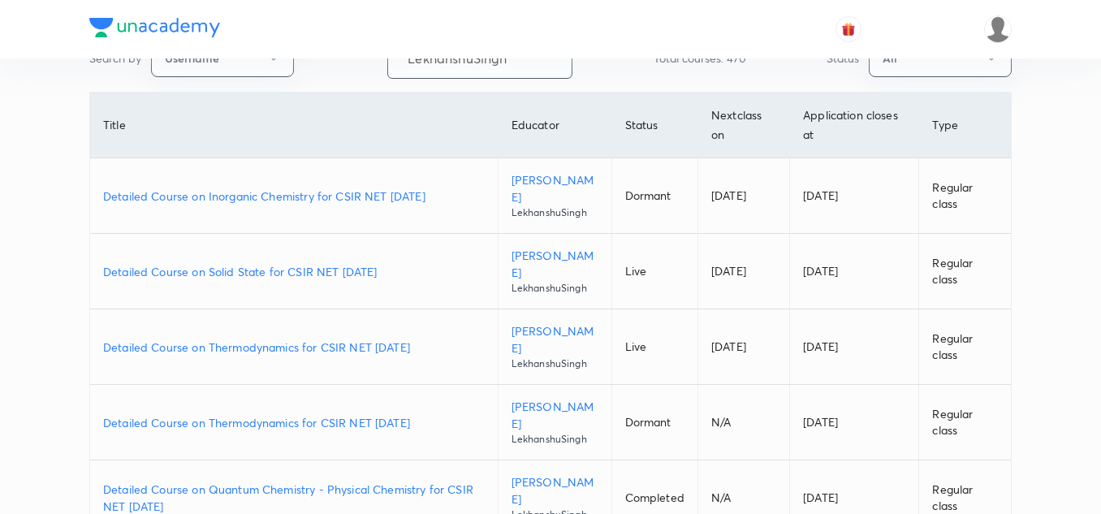
scroll to position [106, 0]
click at [350, 266] on p "Detailed Course on Solid State for CSIR NET [DATE]" at bounding box center [293, 271] width 381 height 17
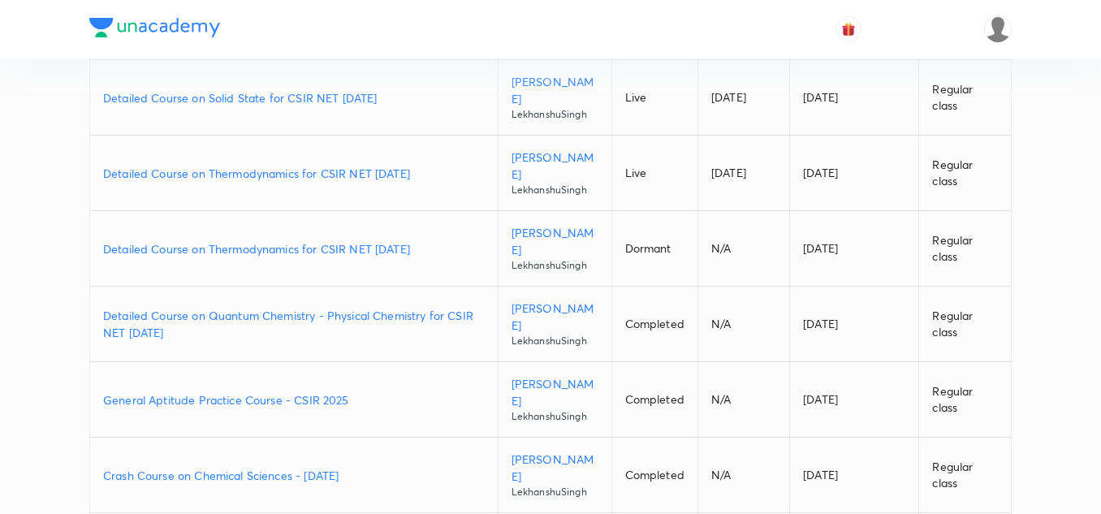
scroll to position [0, 0]
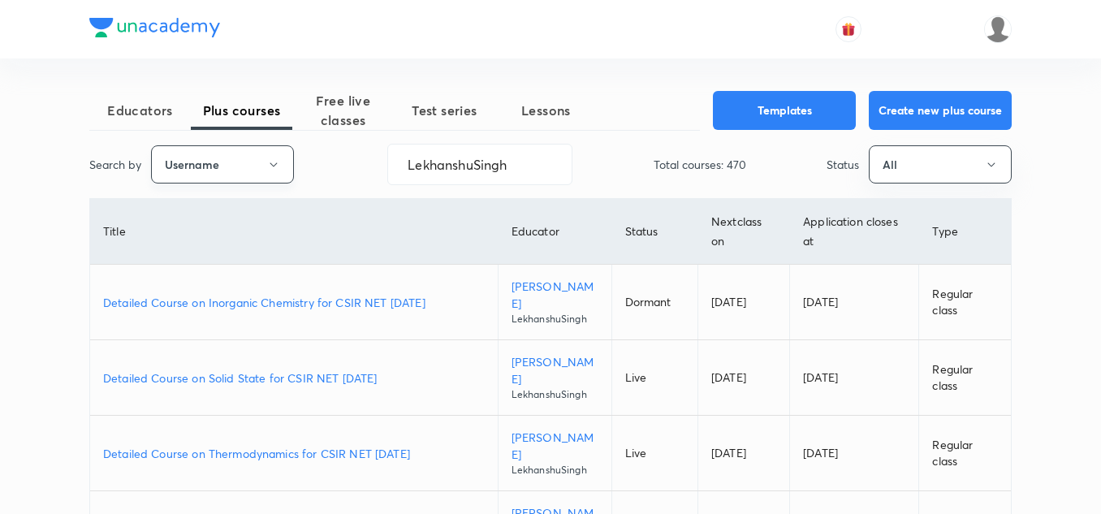
click at [264, 157] on button "Username" at bounding box center [222, 164] width 143 height 38
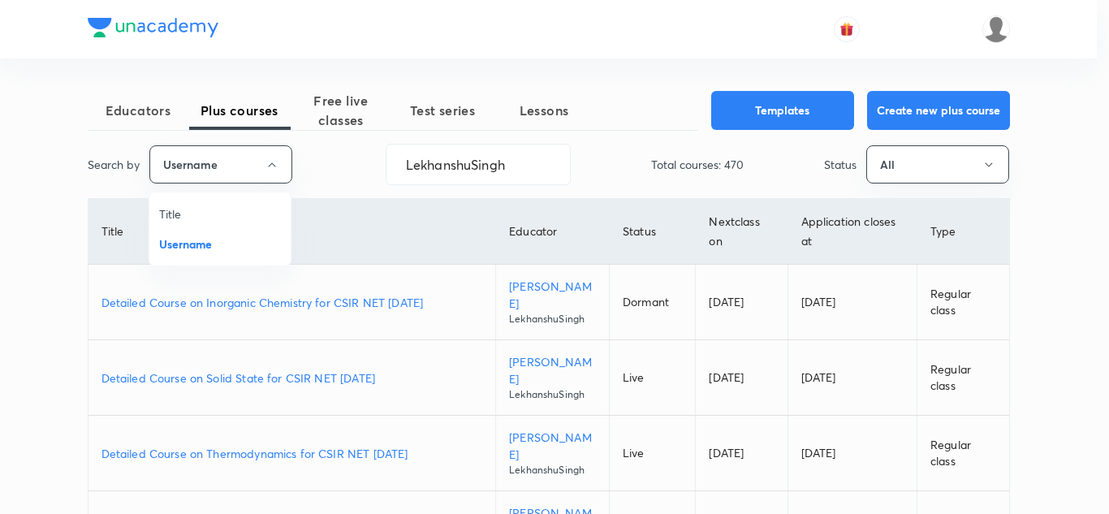
click at [226, 214] on span "Title" at bounding box center [220, 213] width 122 height 17
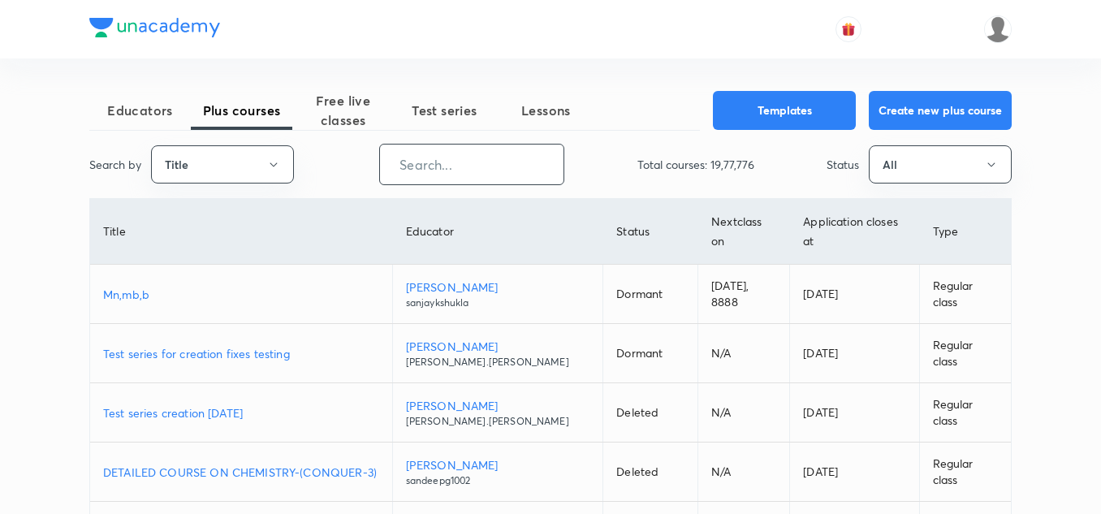
click at [453, 174] on input "text" at bounding box center [471, 164] width 183 height 41
paste input "Statistics"
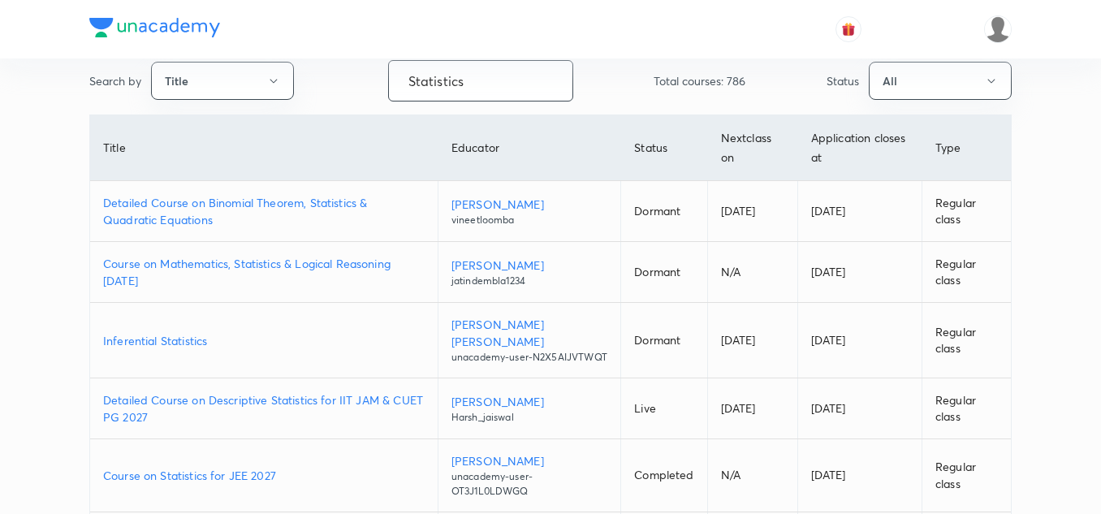
scroll to position [84, 0]
type input "Statistics"
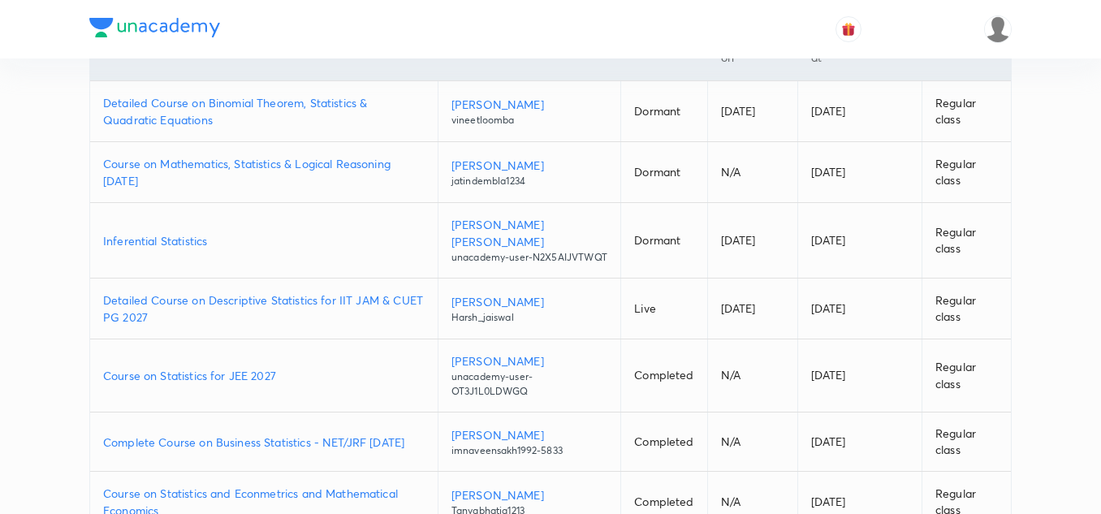
scroll to position [179, 0]
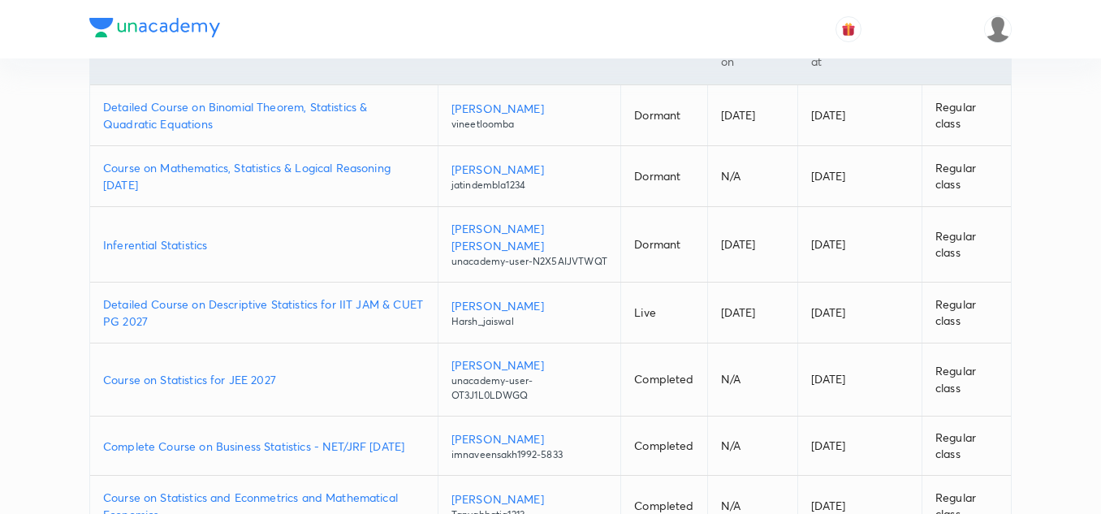
click at [555, 254] on p "unacademy-user-N2X5AIJVTWQT" at bounding box center [529, 261] width 156 height 15
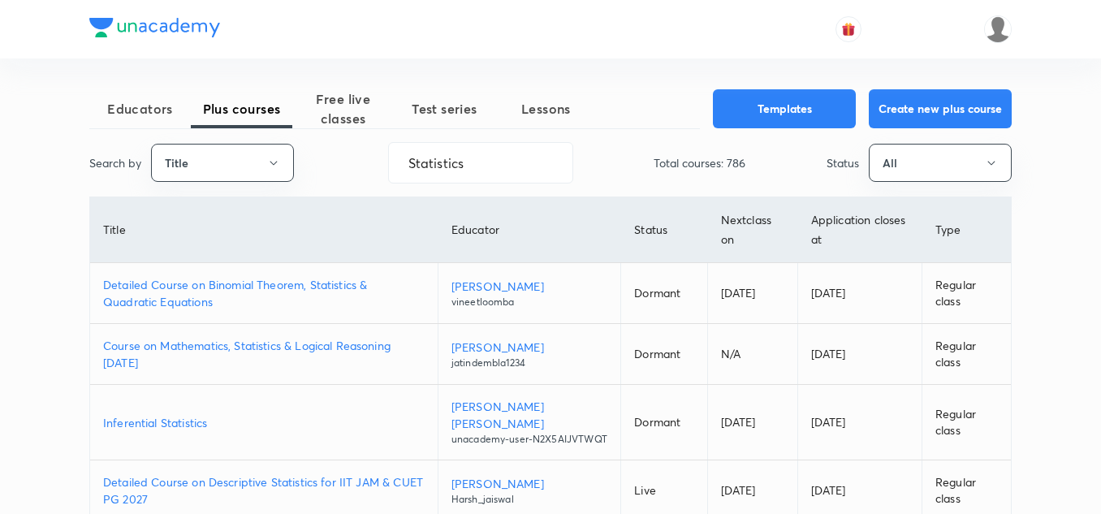
scroll to position [0, 0]
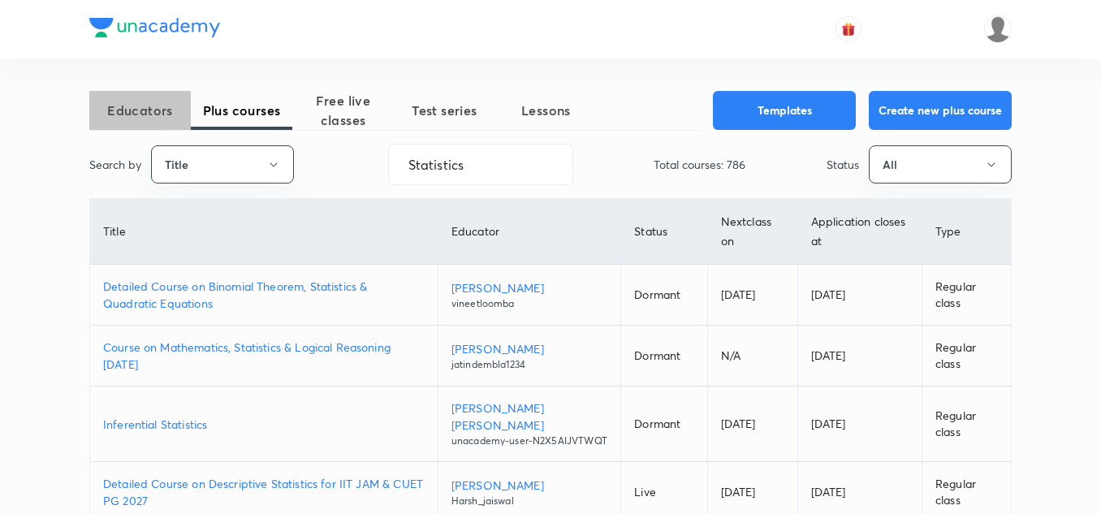
click at [142, 105] on span "Educators" at bounding box center [139, 110] width 101 height 19
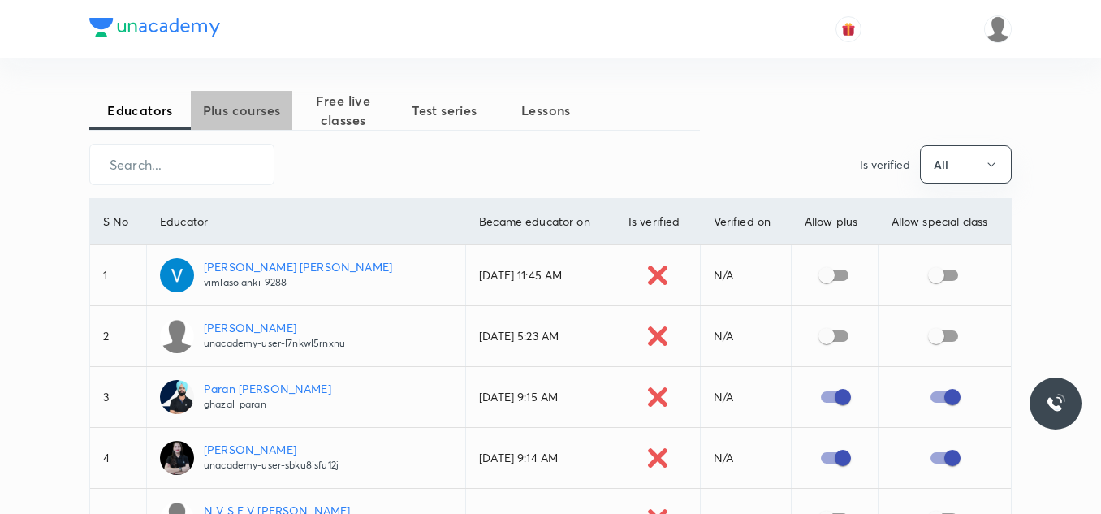
click at [237, 119] on span "Plus courses" at bounding box center [241, 110] width 101 height 19
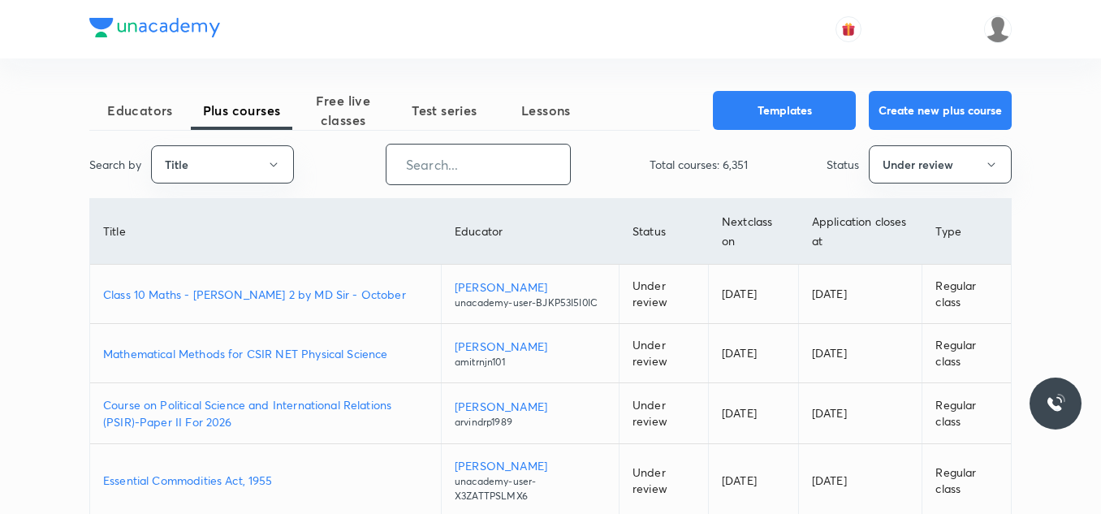
click at [443, 164] on input "text" at bounding box center [477, 164] width 183 height 41
click at [226, 168] on button "Title" at bounding box center [222, 164] width 143 height 38
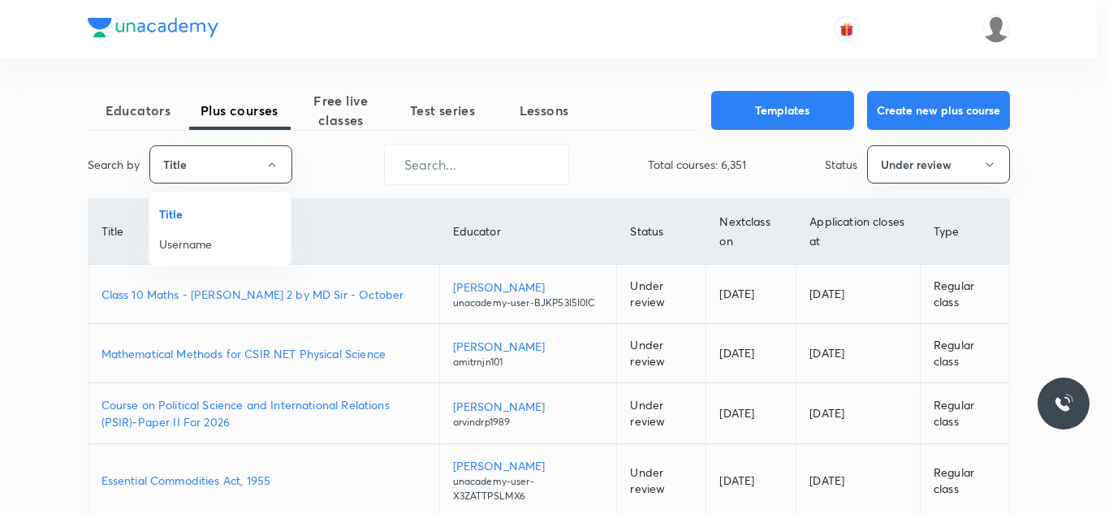
click at [216, 244] on span "Username" at bounding box center [220, 243] width 122 height 17
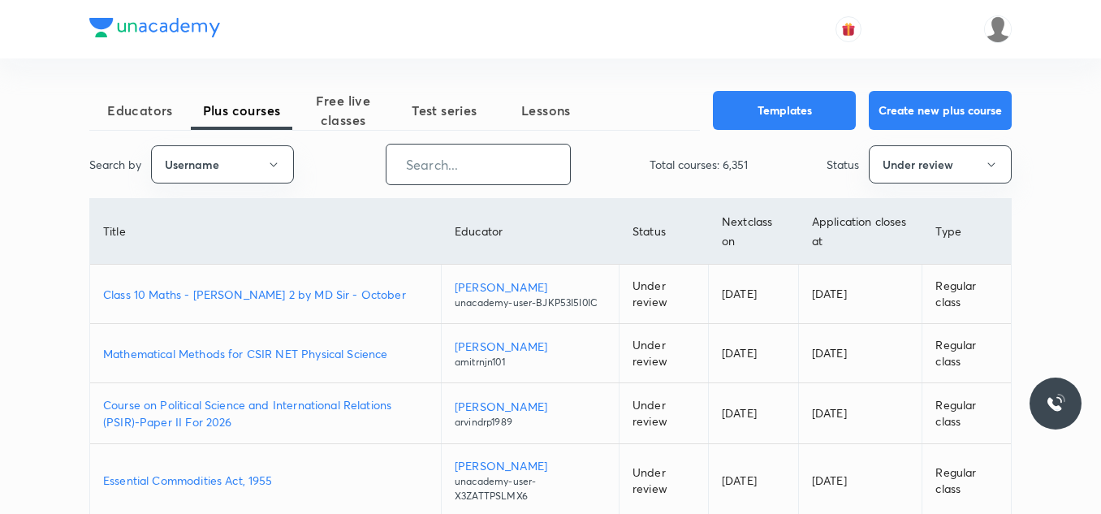
click at [440, 176] on input "text" at bounding box center [477, 164] width 183 height 41
paste input "Unit3. Fundamental Processes"
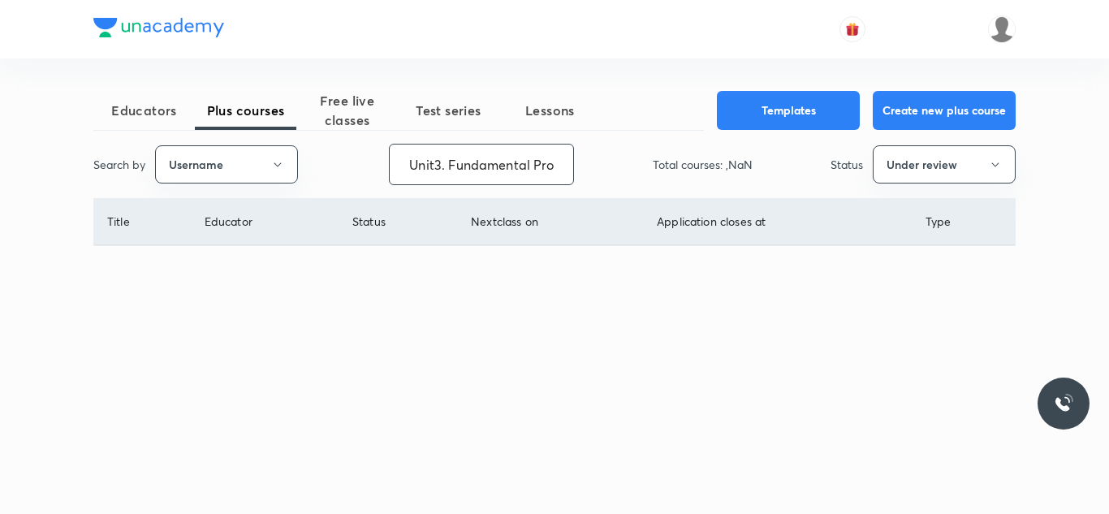
scroll to position [0, 44]
click at [431, 162] on input "Unit3. Fundamental Processes" at bounding box center [487, 164] width 183 height 41
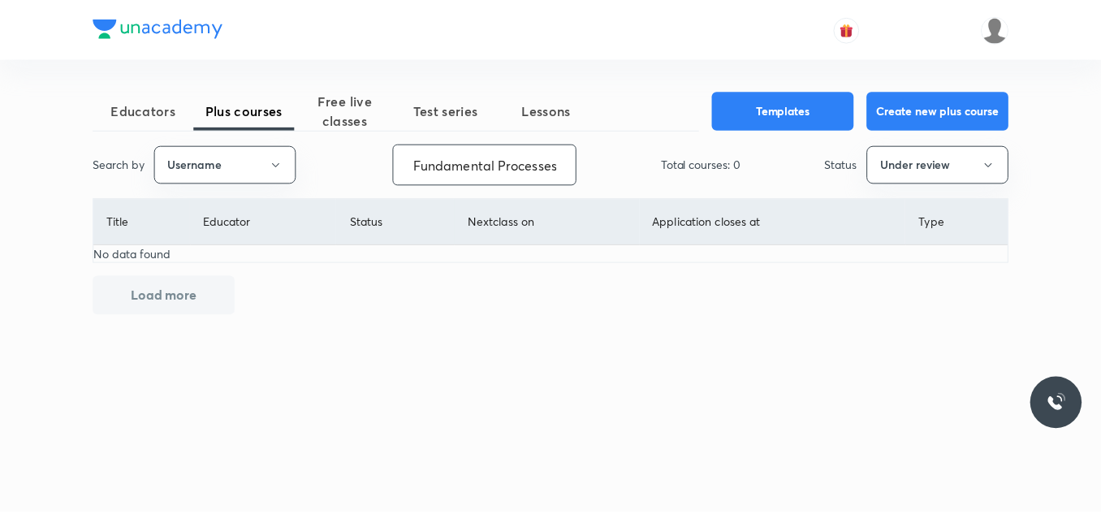
scroll to position [0, 0]
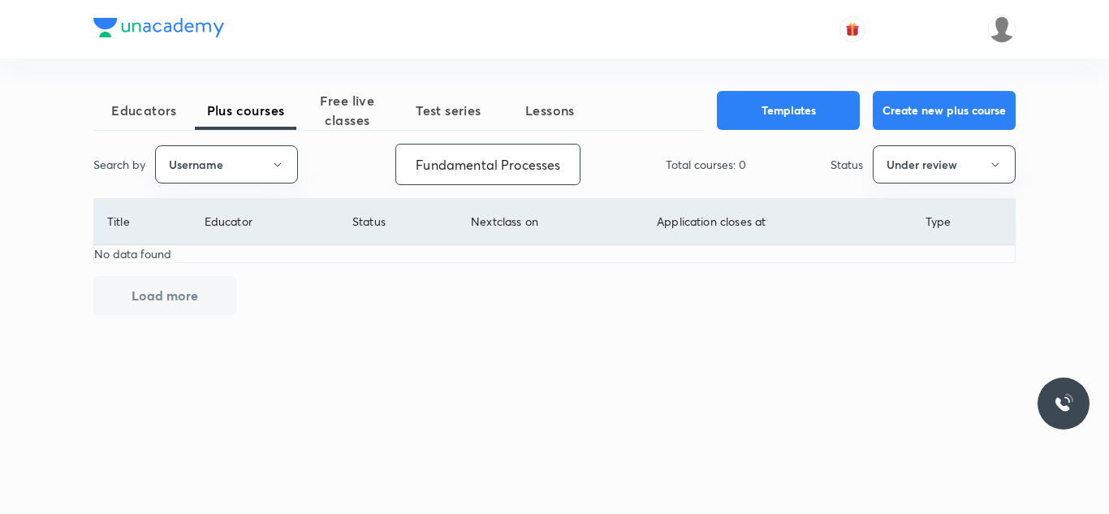
type input "Fundamental Processes"
click at [276, 150] on button "Username" at bounding box center [226, 164] width 143 height 38
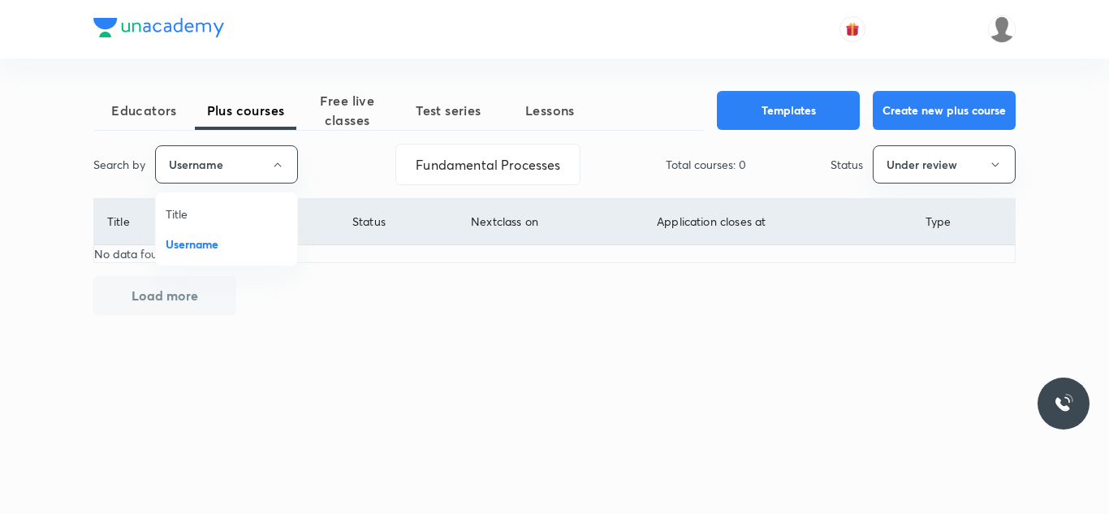
click at [236, 239] on span "Username" at bounding box center [227, 243] width 122 height 17
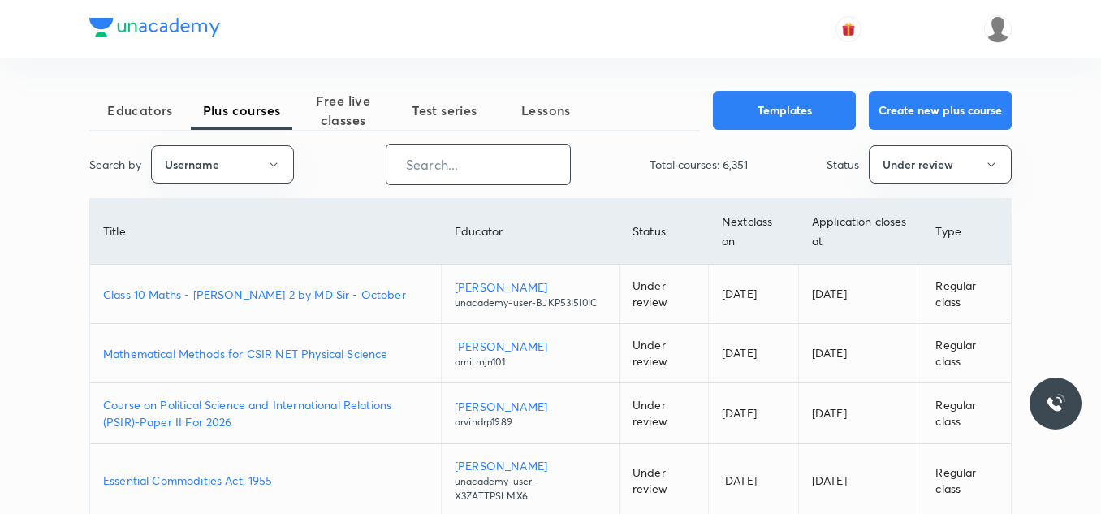
click at [429, 173] on input "text" at bounding box center [477, 164] width 183 height 41
paste input "Shanu__Arora"
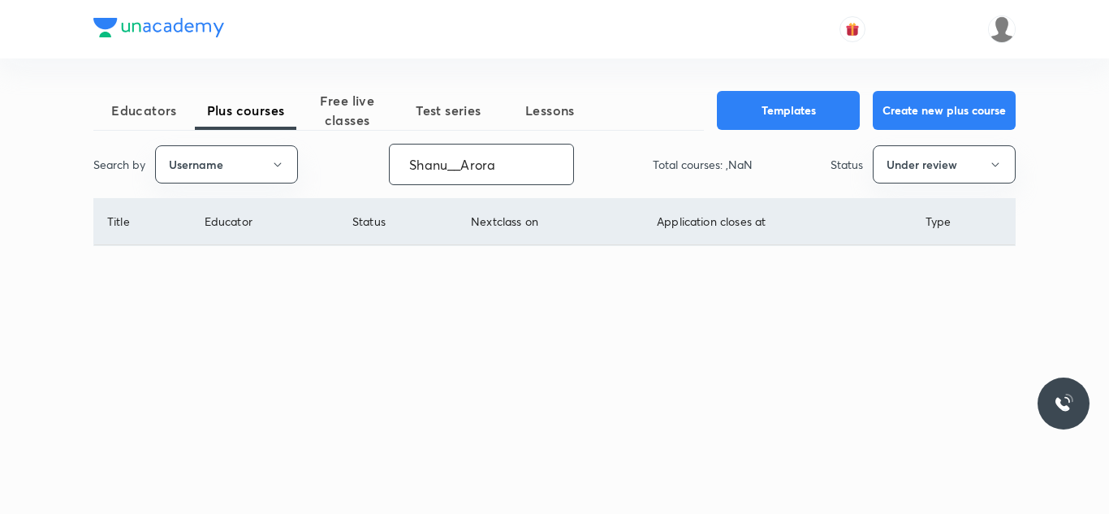
type input "Shanu__Arora"
click at [908, 169] on button "Under review" at bounding box center [943, 164] width 143 height 38
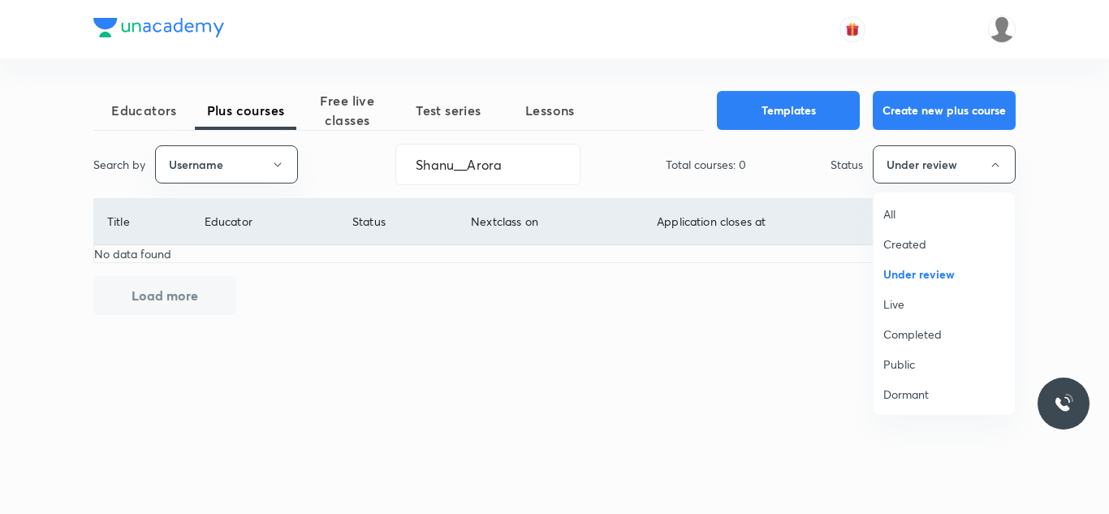
click at [907, 211] on span "All" at bounding box center [944, 213] width 122 height 17
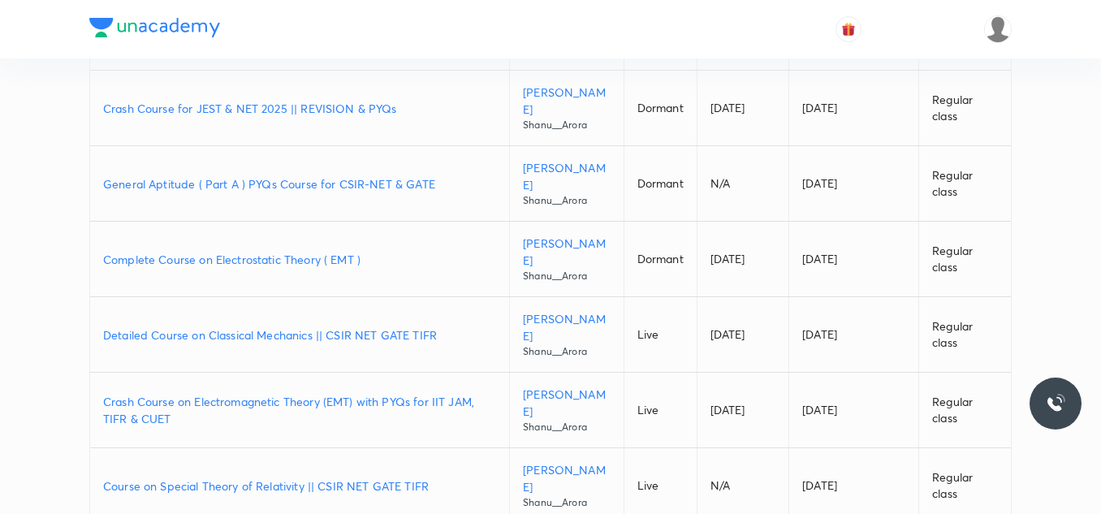
scroll to position [421, 0]
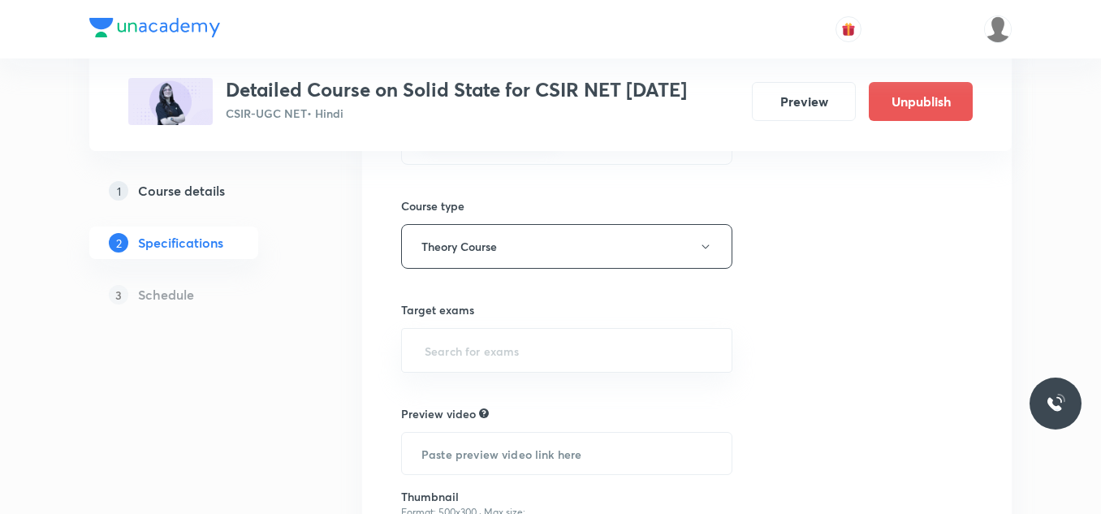
scroll to position [220, 0]
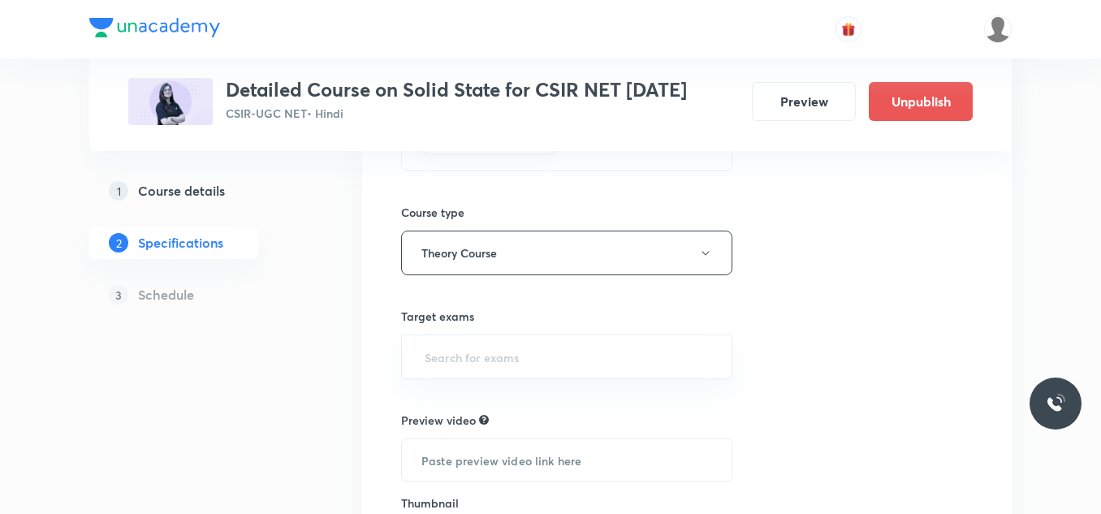
click at [184, 286] on h5 "Schedule" at bounding box center [166, 294] width 56 height 19
click at [184, 183] on h5 "Course details" at bounding box center [181, 190] width 87 height 19
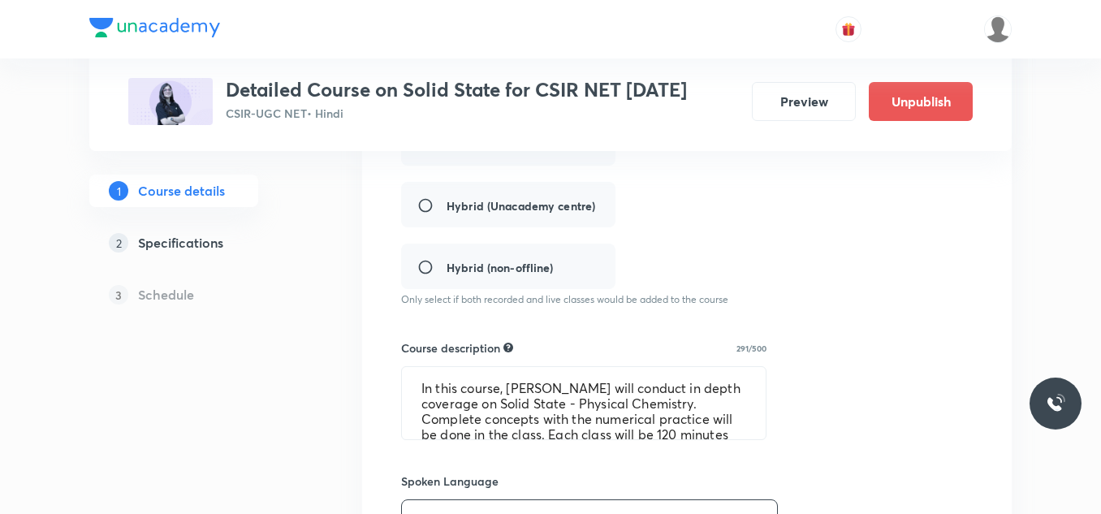
scroll to position [415, 0]
click at [782, 110] on button "Preview" at bounding box center [804, 99] width 104 height 39
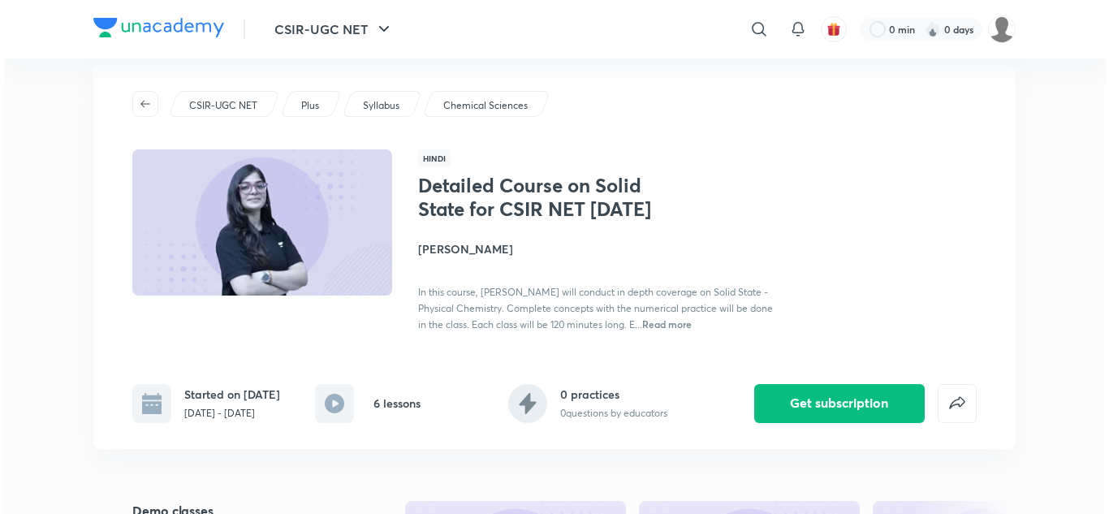
scroll to position [28, 0]
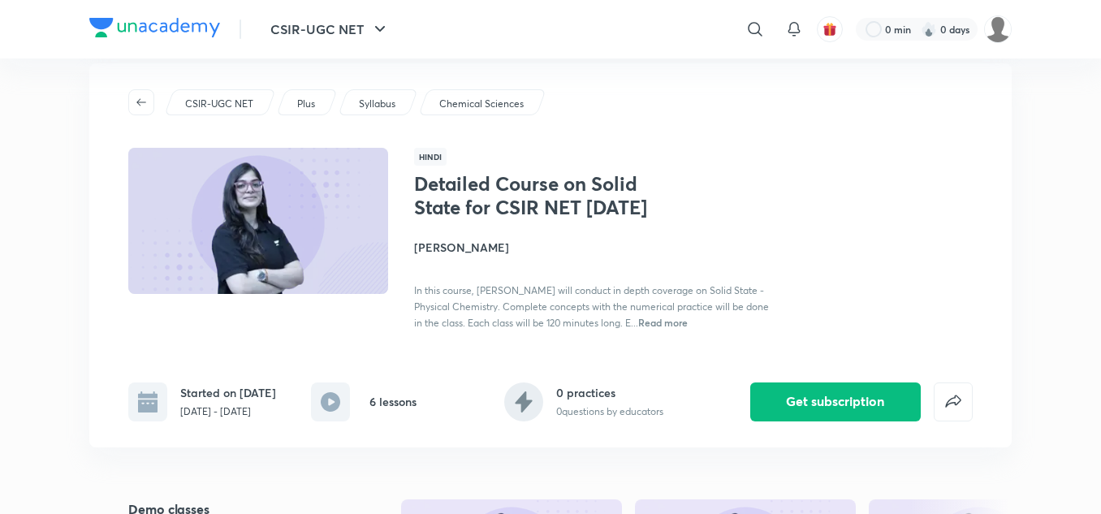
click at [673, 329] on span "Read more" at bounding box center [663, 322] width 50 height 13
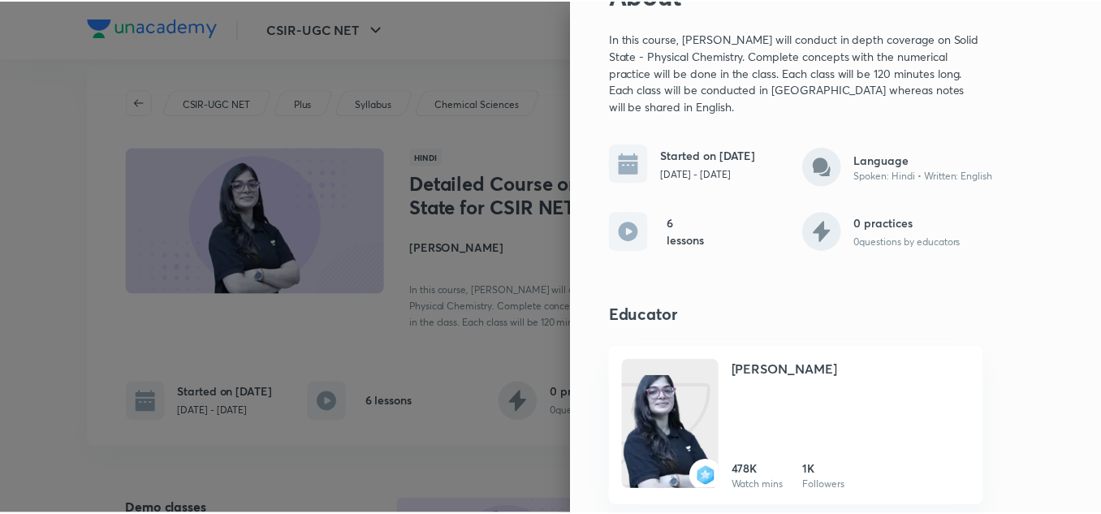
scroll to position [0, 0]
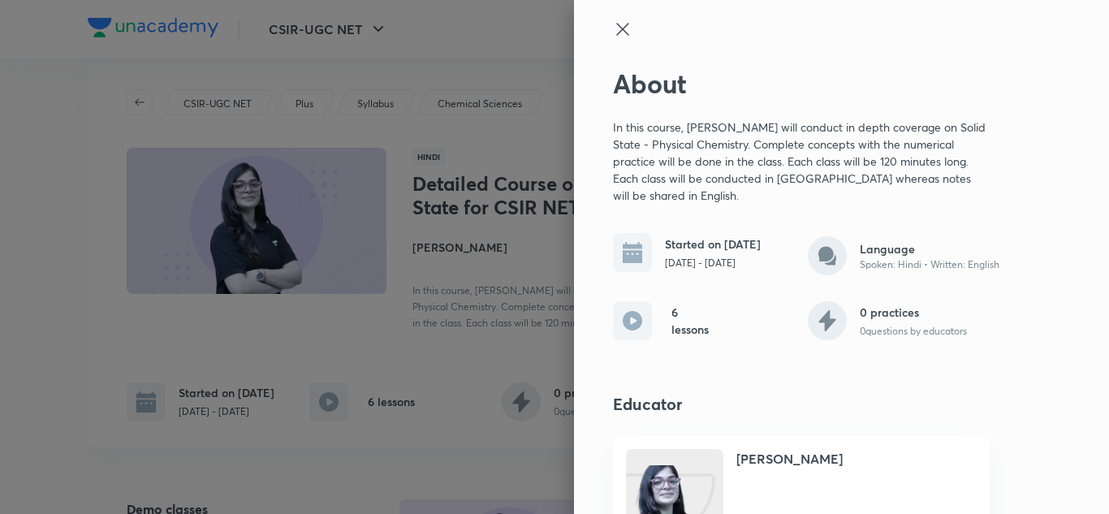
click at [613, 32] on icon at bounding box center [622, 28] width 19 height 19
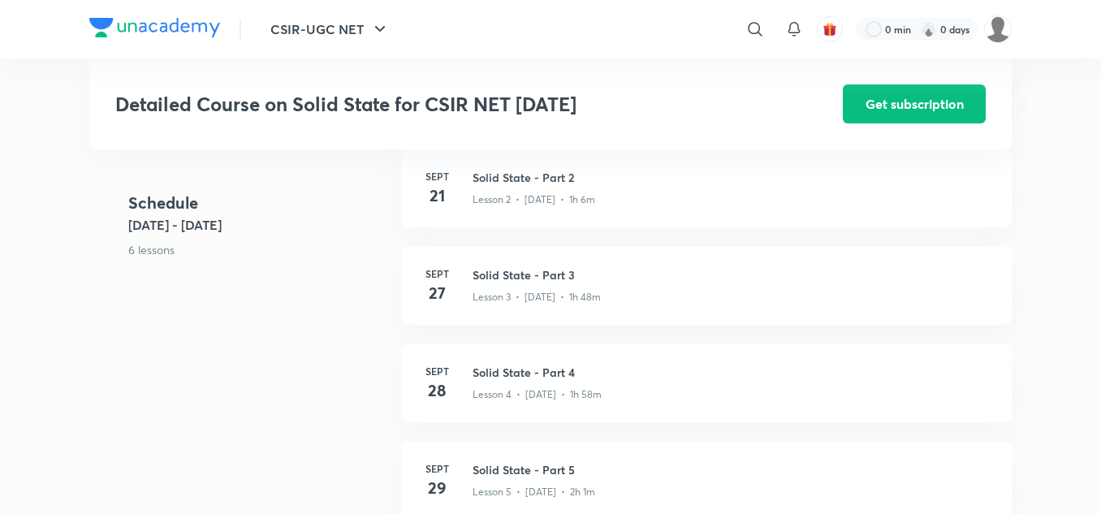
scroll to position [820, 0]
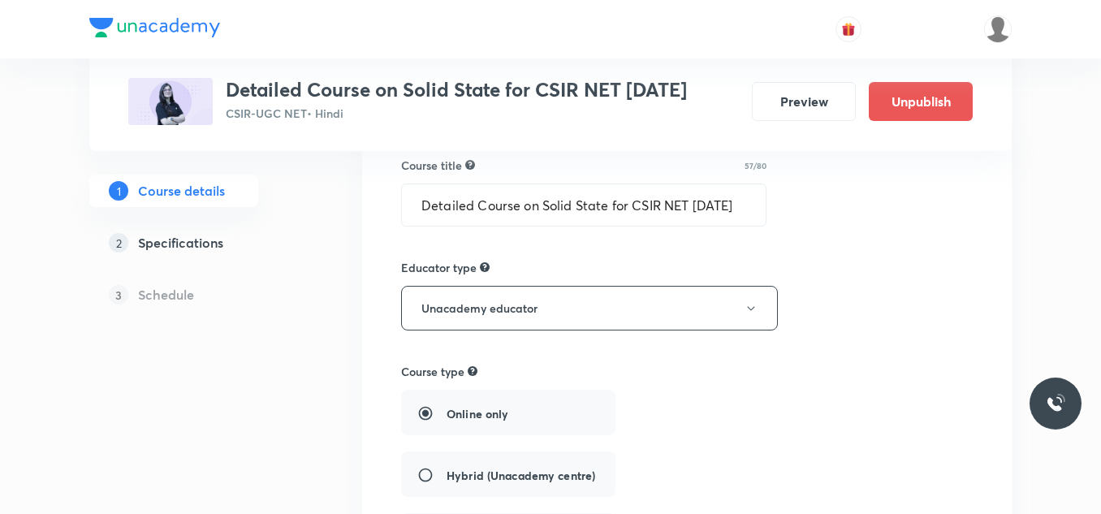
scroll to position [144, 0]
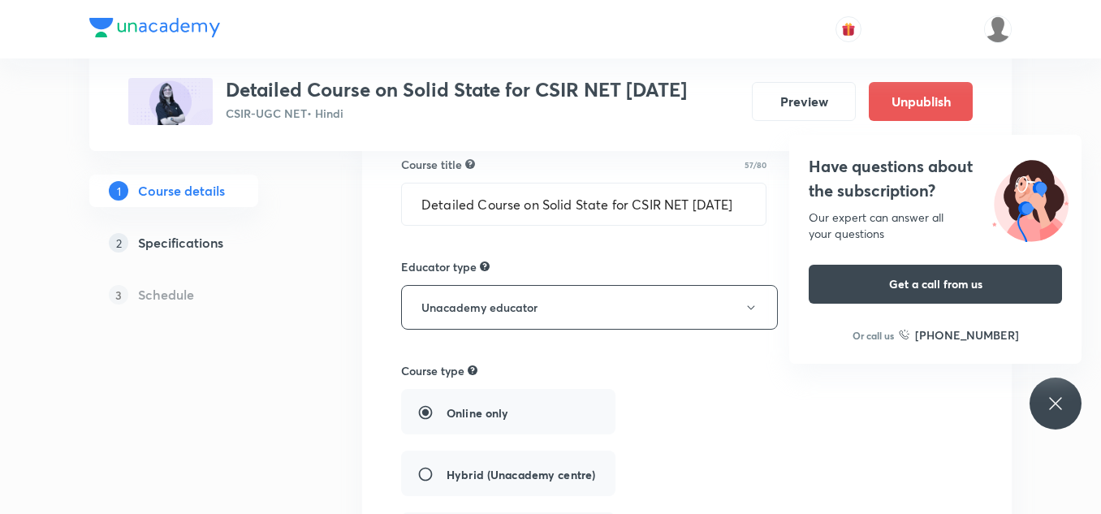
click at [1042, 397] on div "Have questions about the subscription? Our expert can answer all your questions…" at bounding box center [1055, 403] width 52 height 52
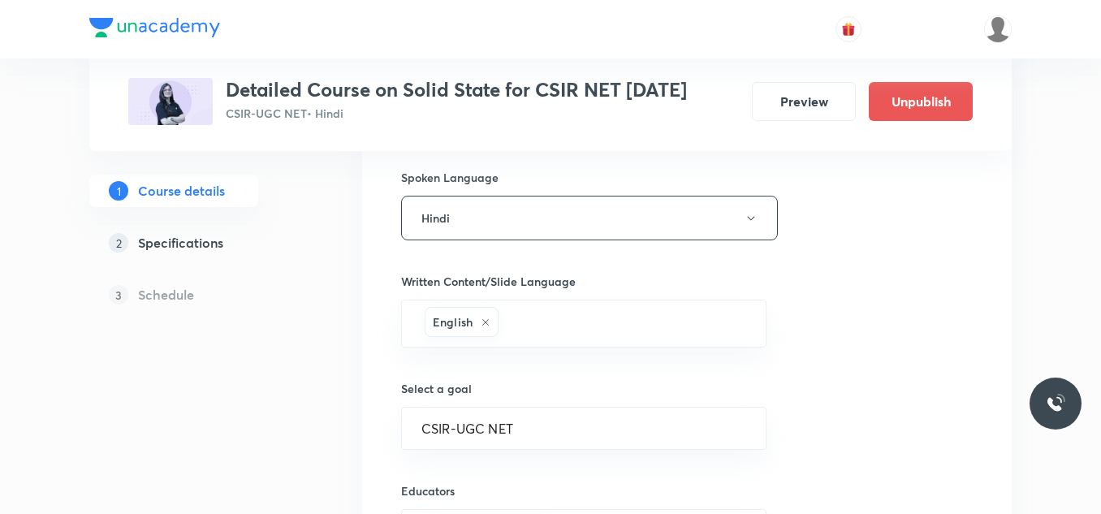
scroll to position [716, 0]
click at [215, 247] on h5 "Specifications" at bounding box center [180, 242] width 85 height 19
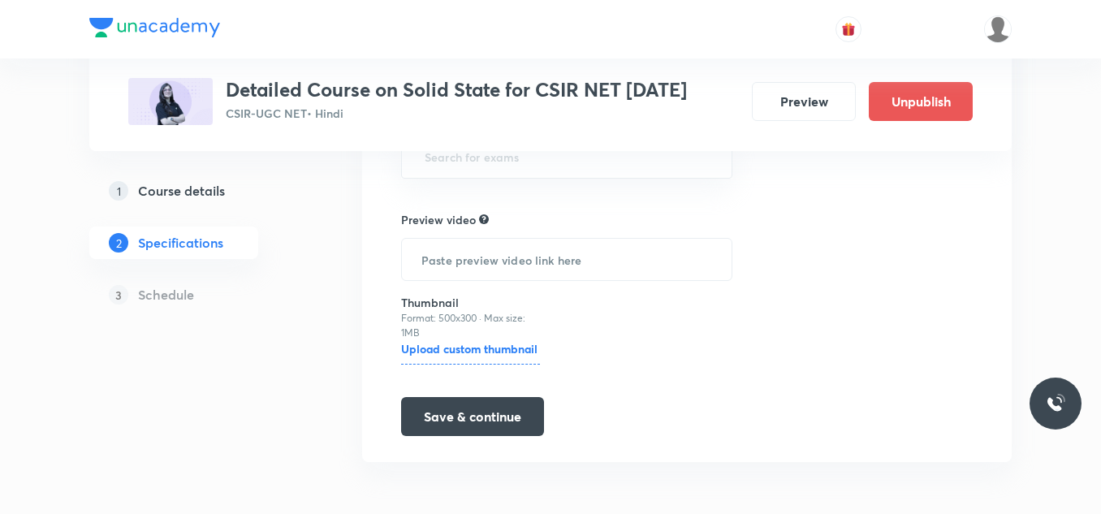
scroll to position [440, 0]
click at [493, 257] on input "text" at bounding box center [567, 259] width 330 height 41
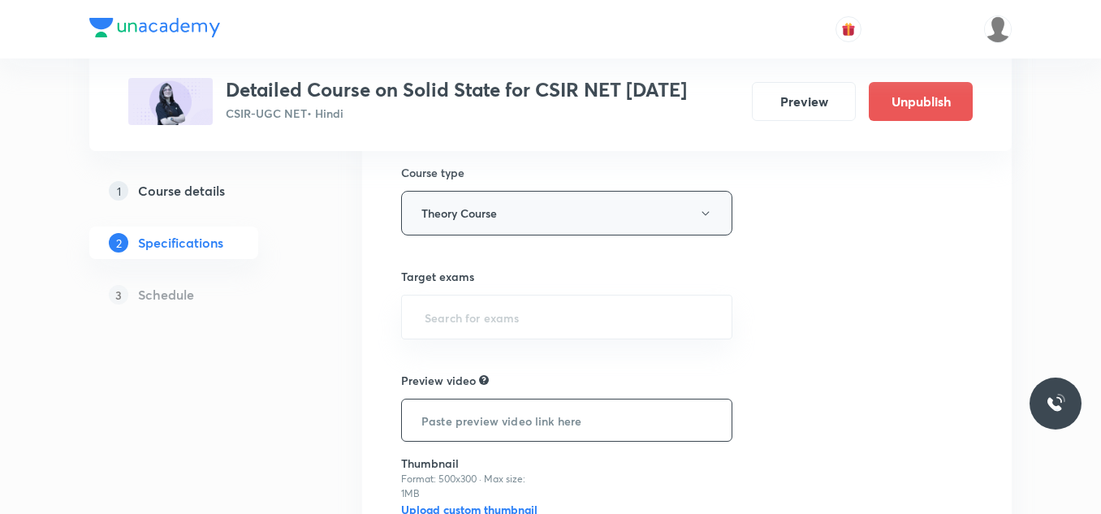
scroll to position [0, 0]
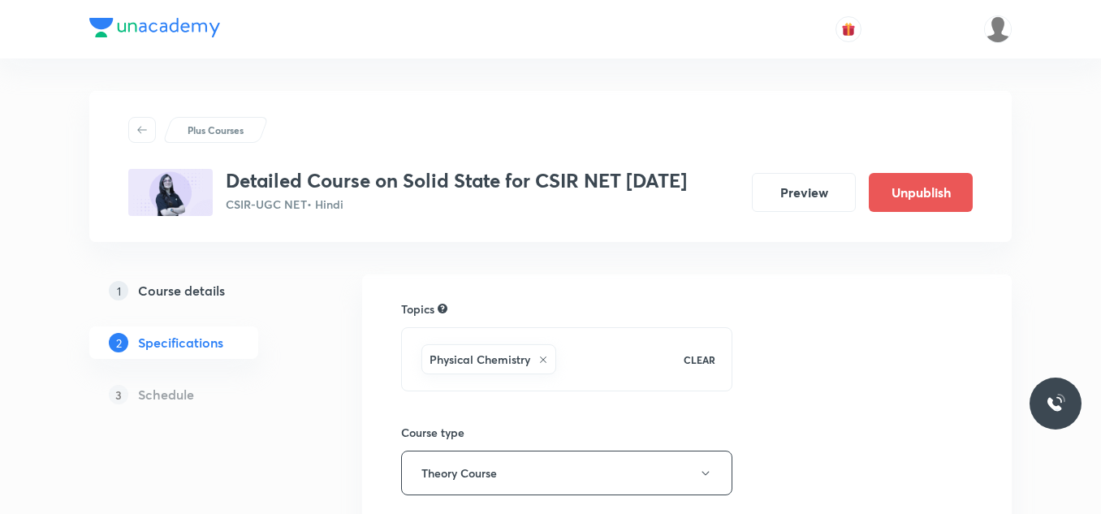
click at [221, 300] on h5 "Course details" at bounding box center [181, 290] width 87 height 19
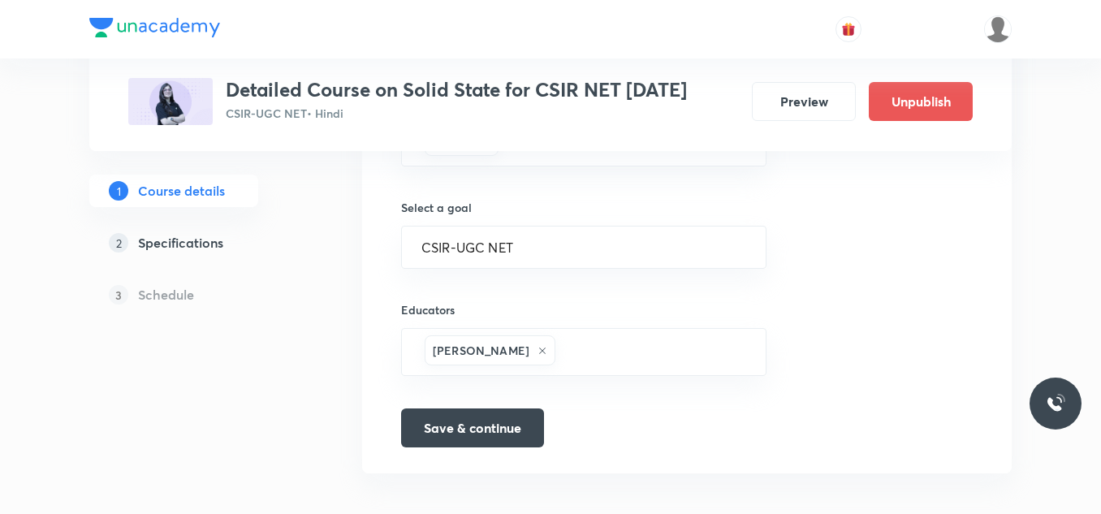
scroll to position [929, 0]
